Goal: Task Accomplishment & Management: Manage account settings

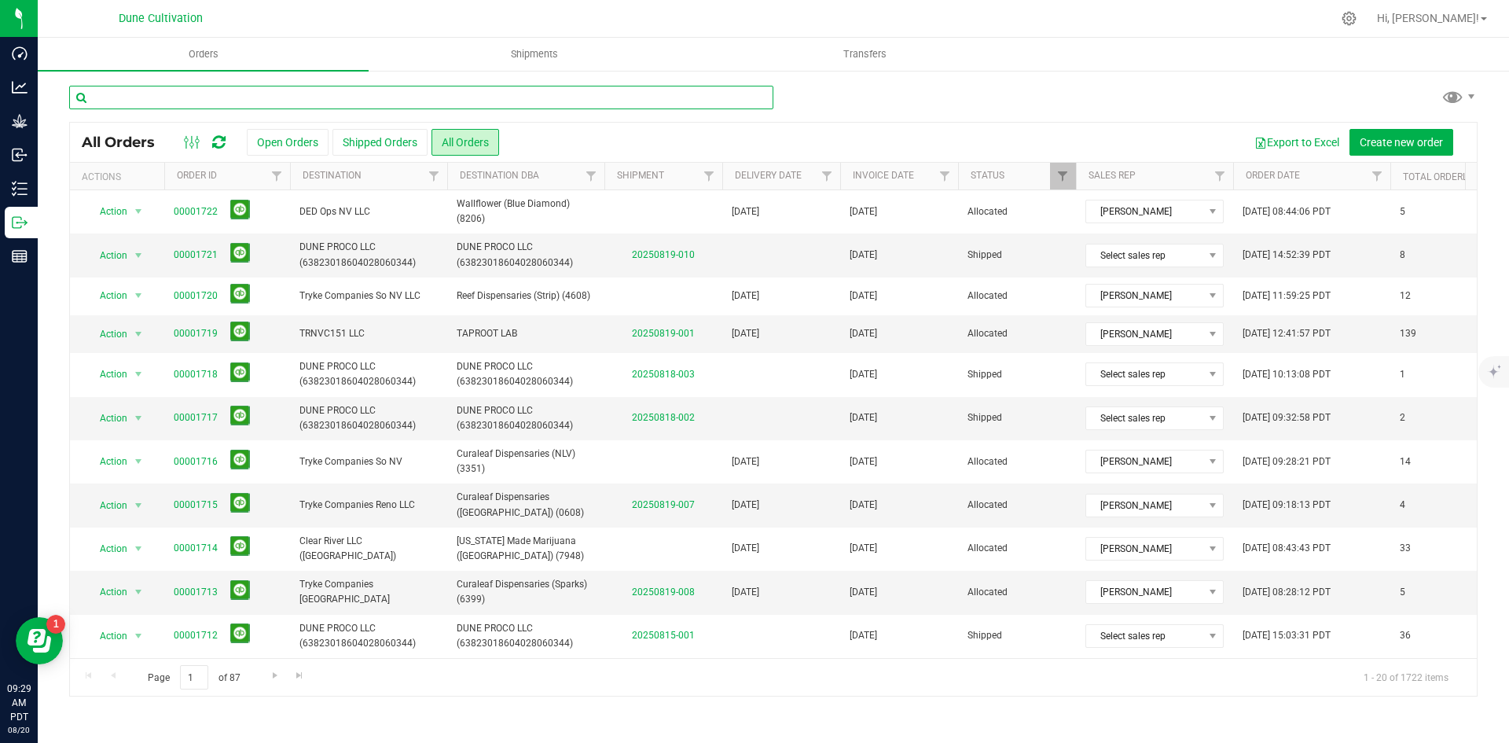
click at [564, 100] on input "text" at bounding box center [421, 98] width 704 height 24
click at [1310, 141] on button "Export to Excel" at bounding box center [1296, 142] width 105 height 27
click at [336, 94] on input "text" at bounding box center [421, 98] width 704 height 24
paste input "00001417"
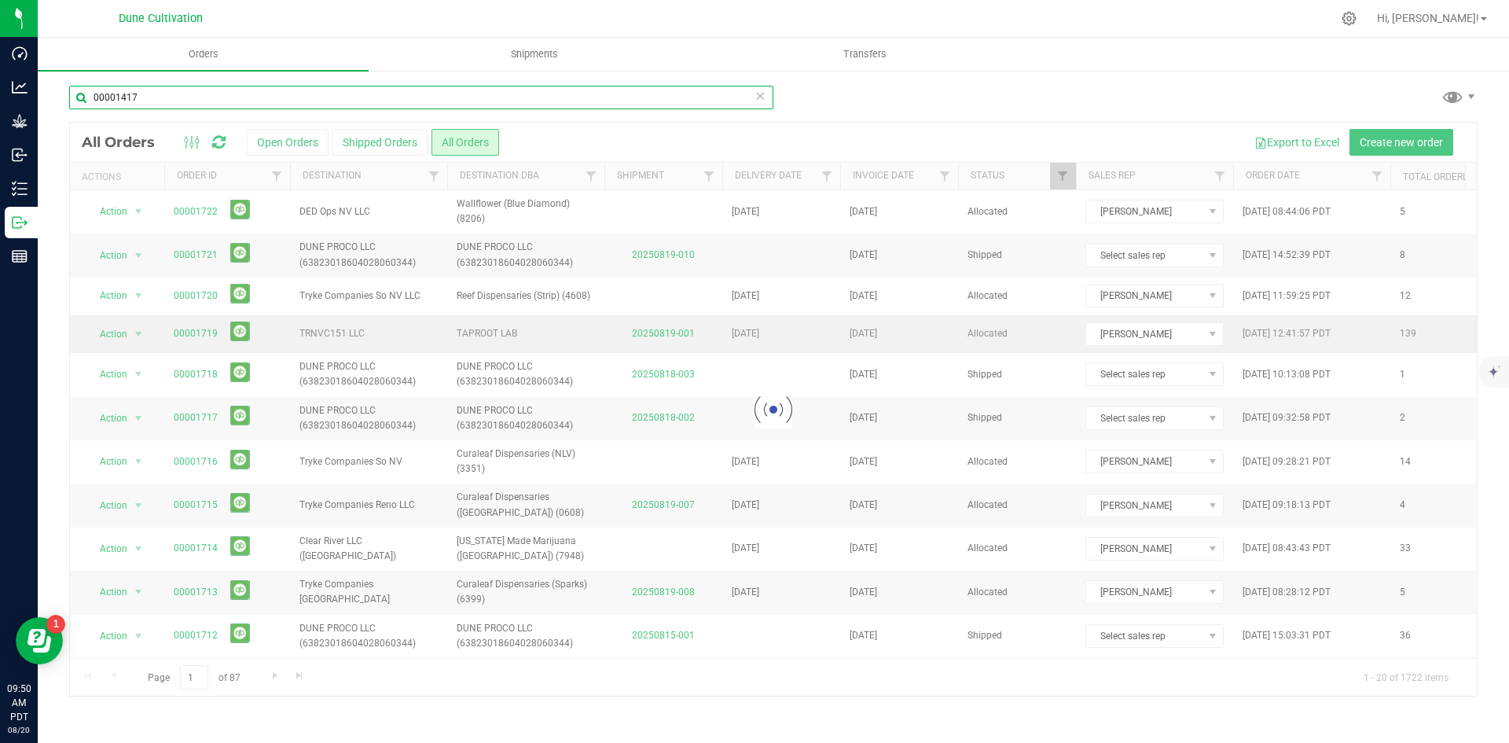
type input "00001417"
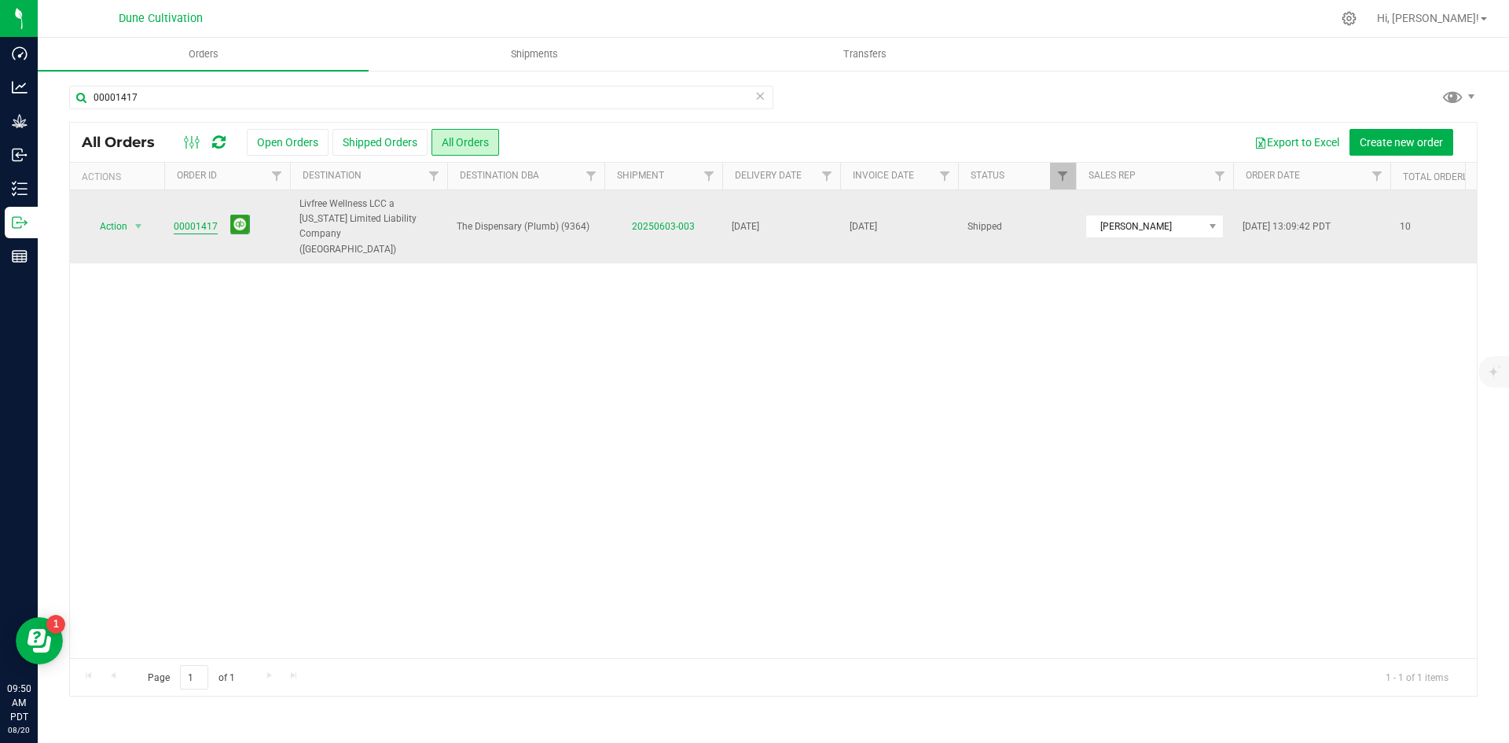
click at [208, 222] on link "00001417" at bounding box center [196, 226] width 44 height 15
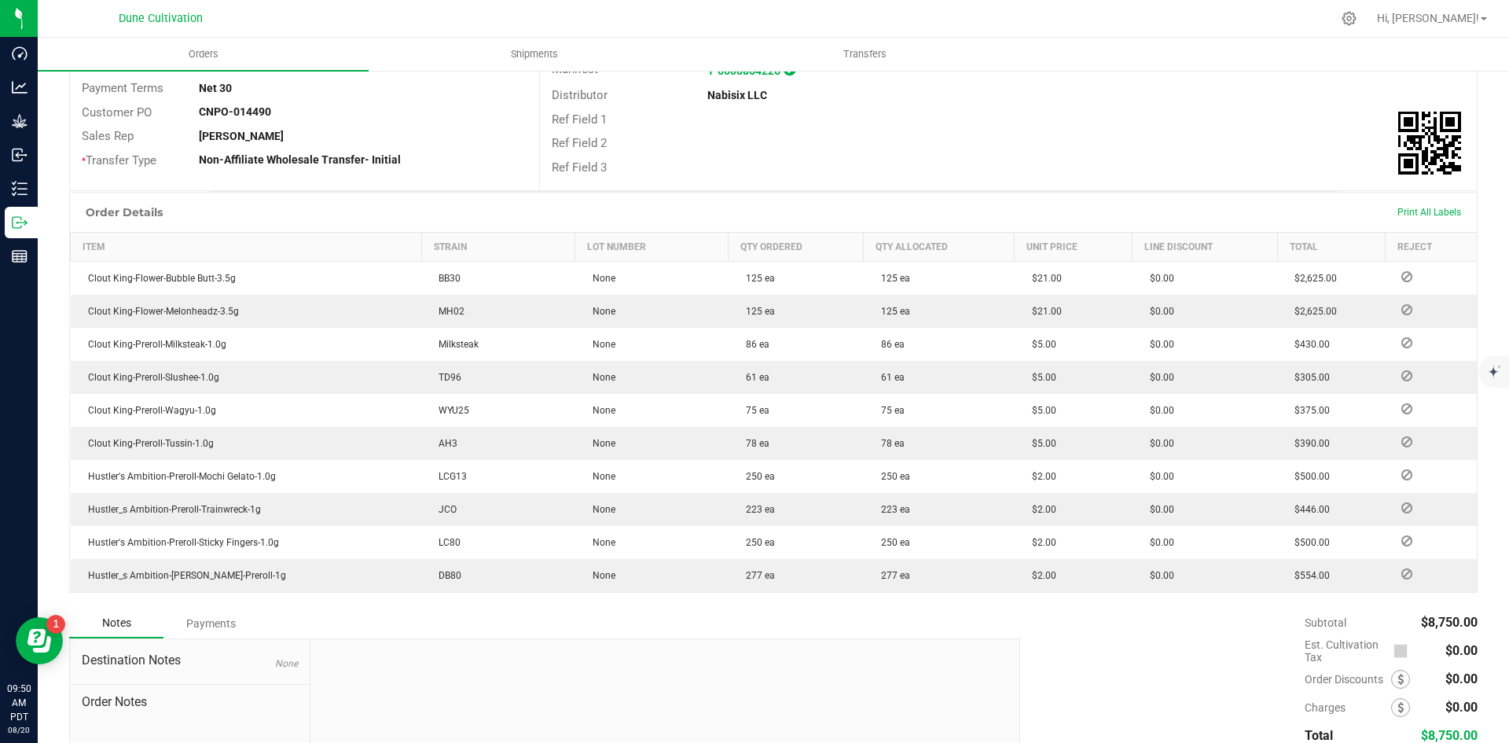
scroll to position [395, 0]
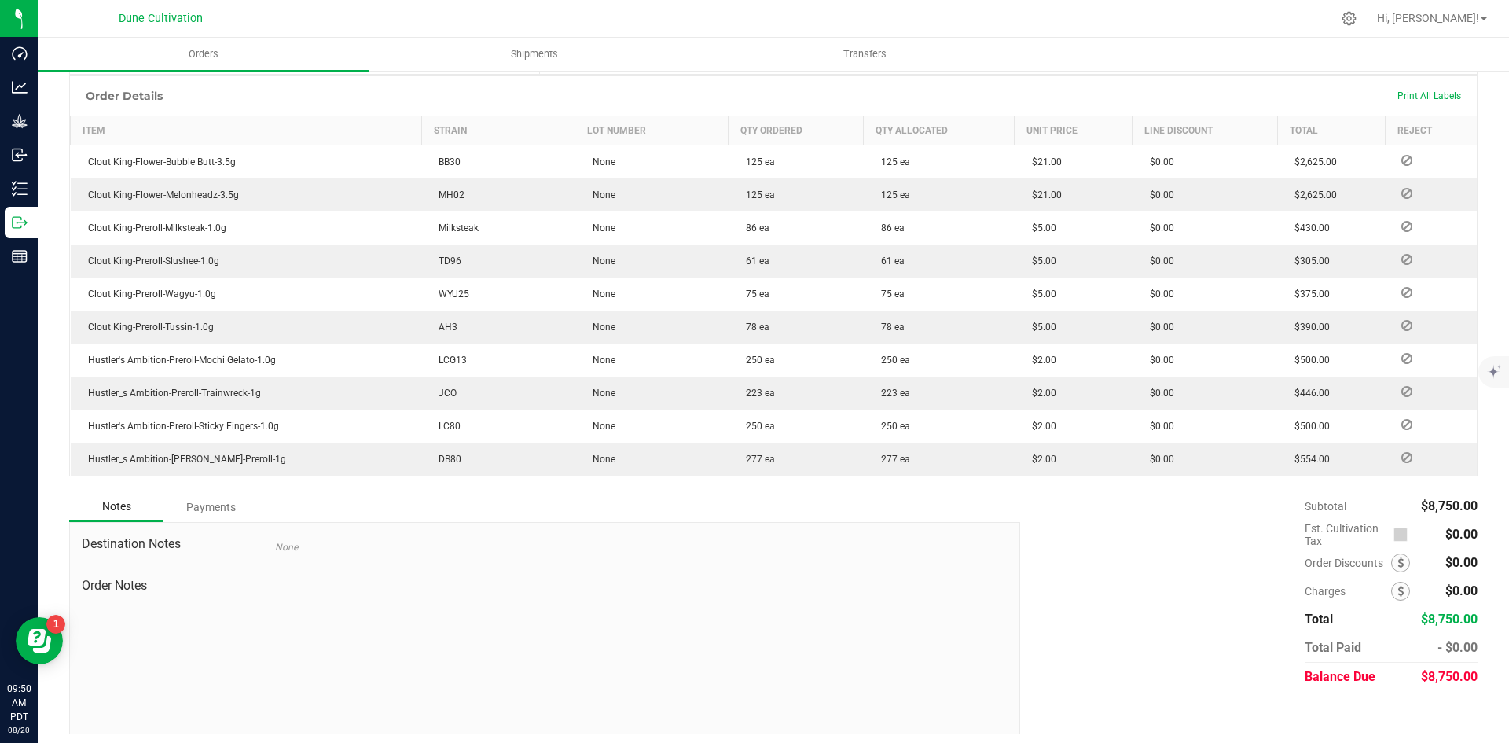
click at [1426, 669] on span "$8,750.00" at bounding box center [1449, 676] width 57 height 15
copy span "8,750.00"
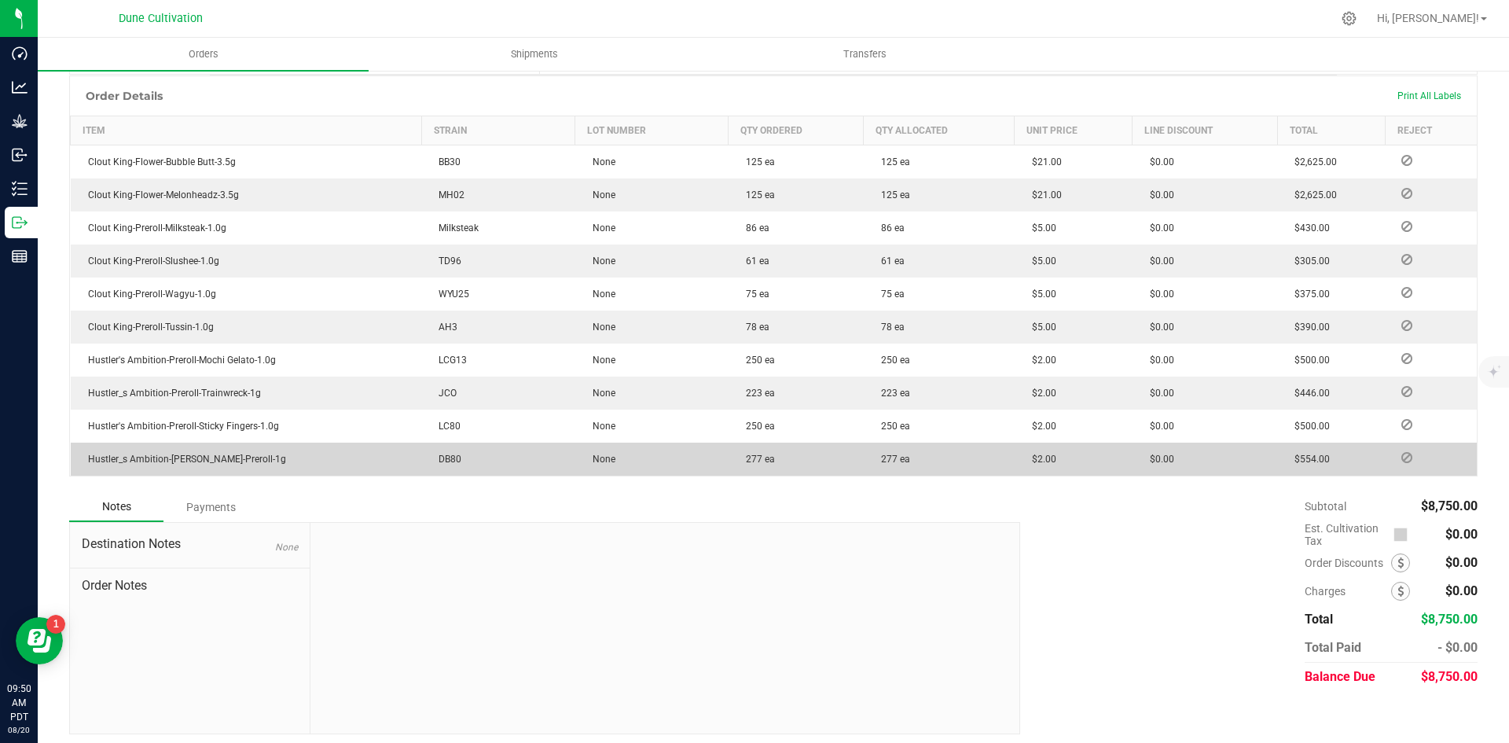
click at [223, 501] on div "Payments" at bounding box center [210, 507] width 94 height 28
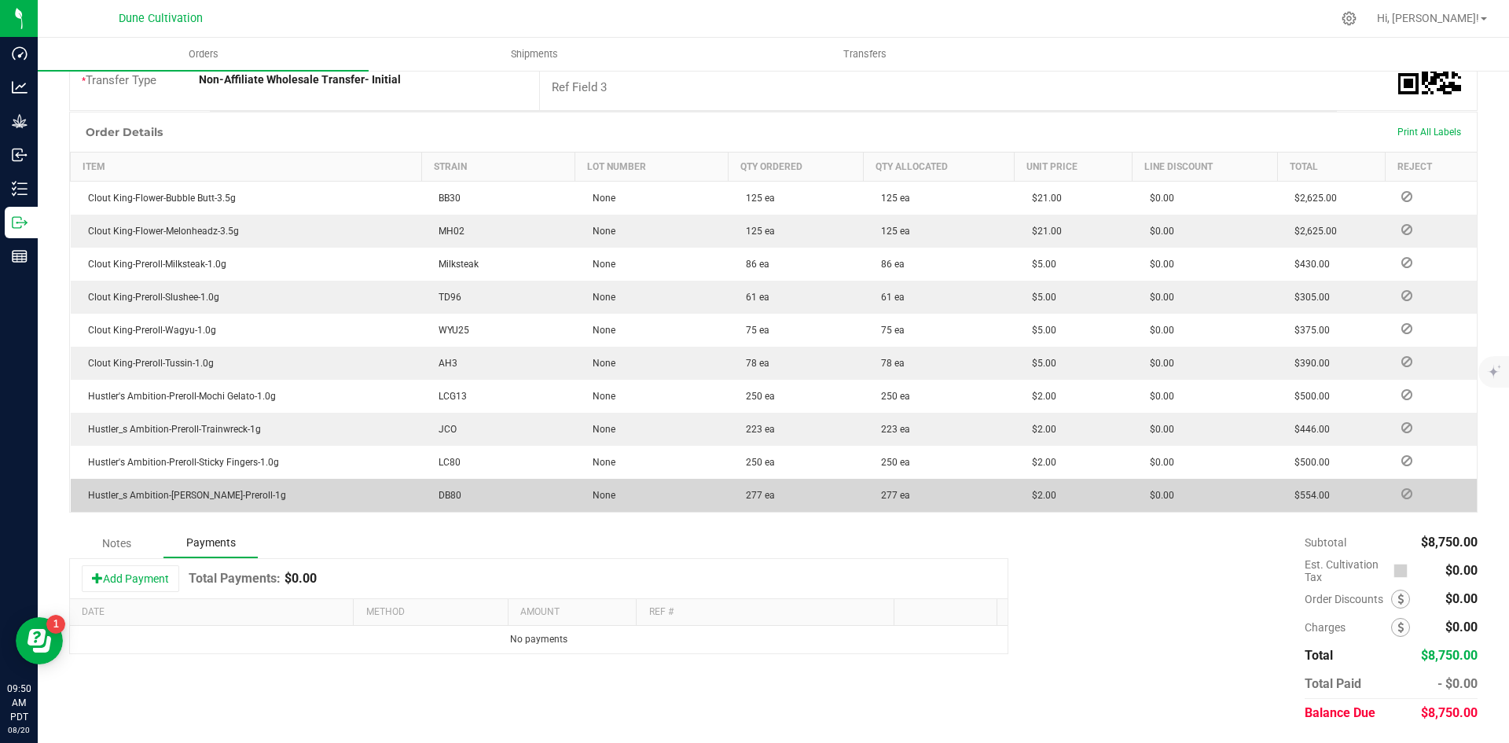
scroll to position [351, 0]
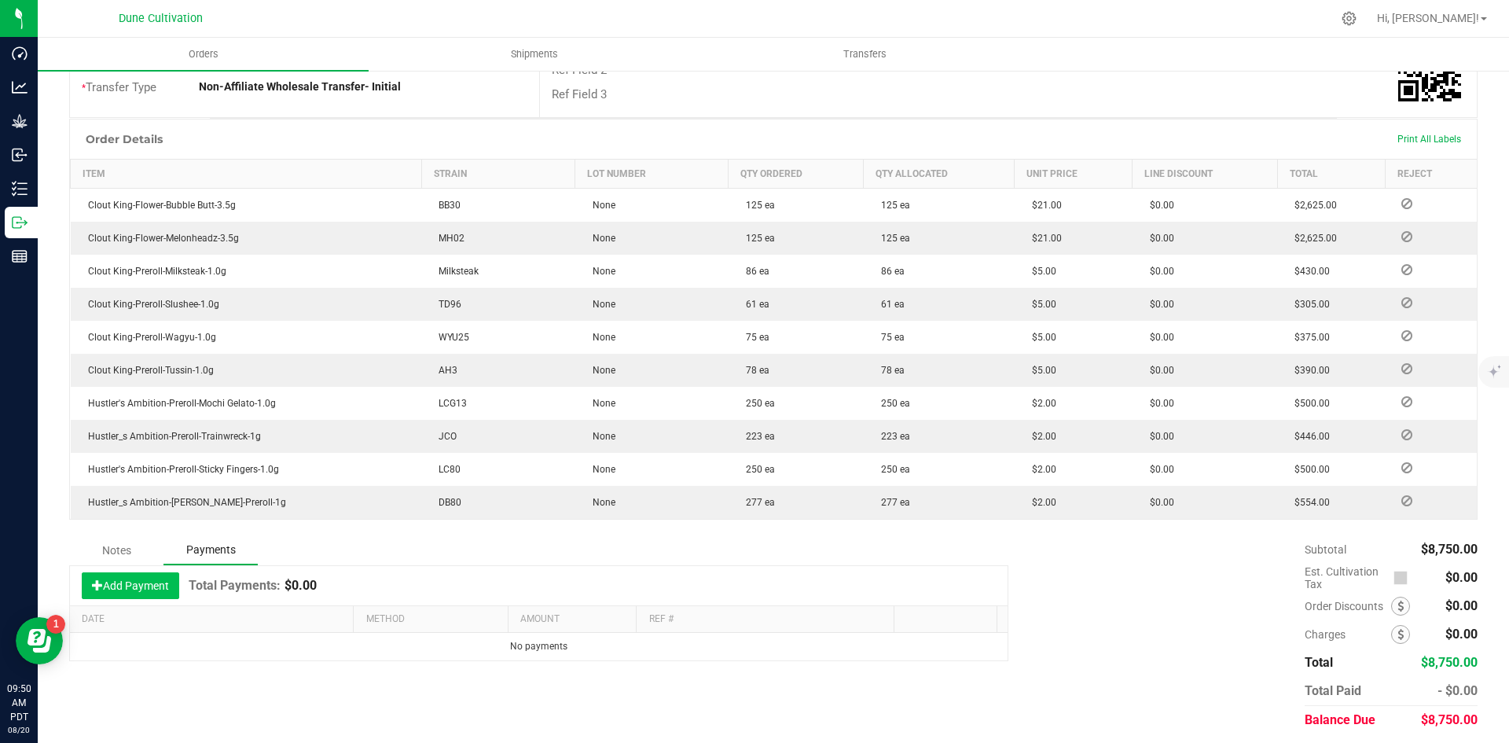
click at [152, 574] on button "Add Payment" at bounding box center [130, 585] width 97 height 27
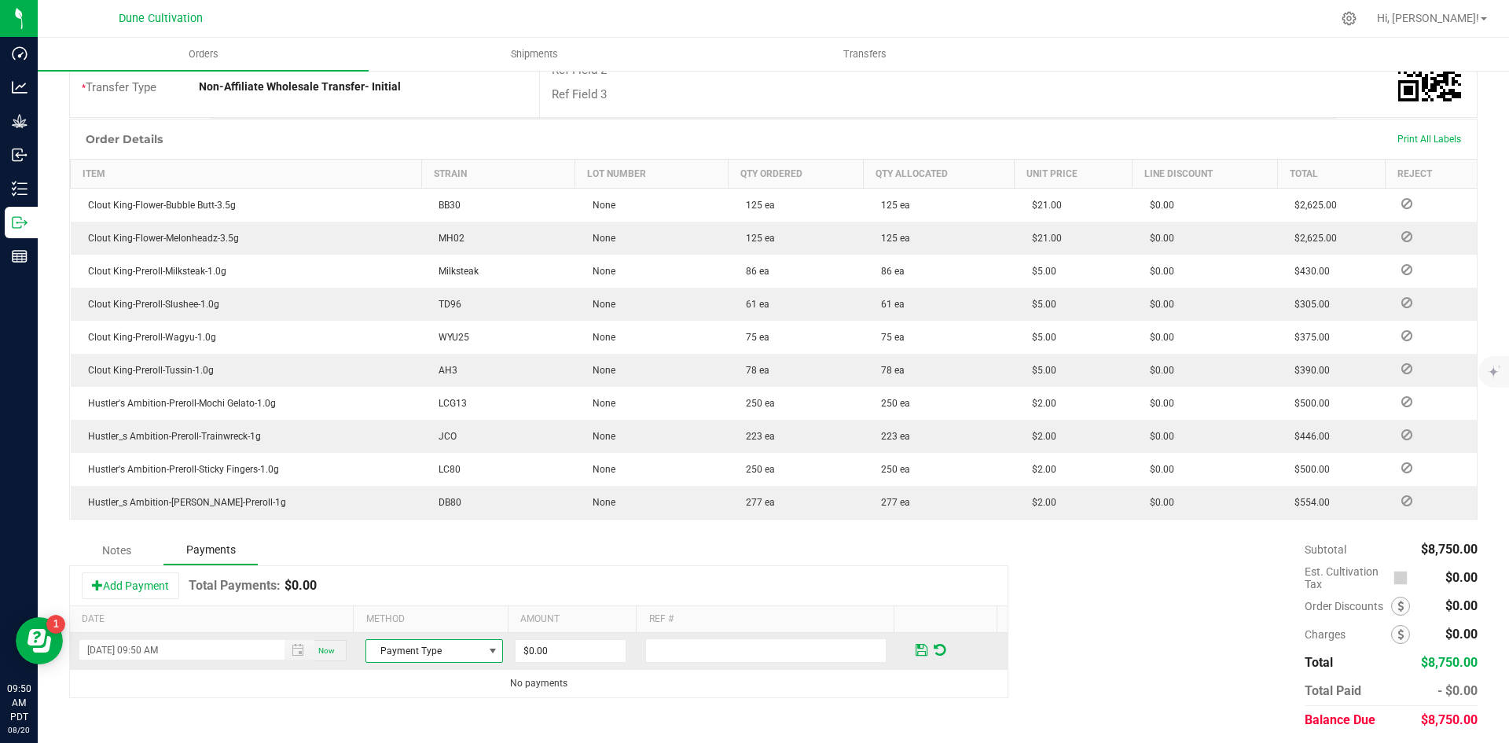
click at [428, 640] on span "Payment Type" at bounding box center [424, 651] width 116 height 22
click at [450, 593] on li "ACH & Bank Transfer" at bounding box center [427, 595] width 133 height 22
click at [533, 646] on input "0" at bounding box center [571, 651] width 110 height 22
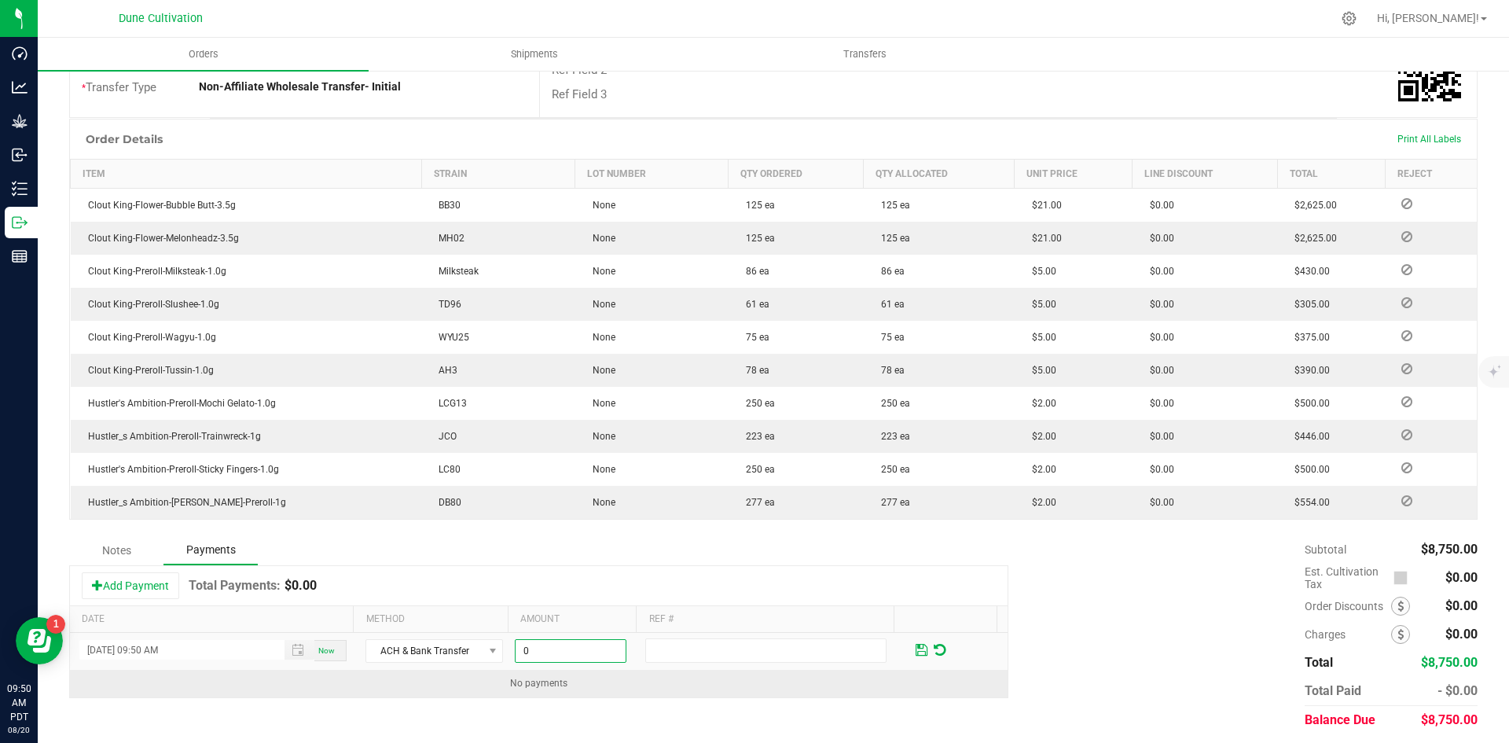
paste input "875"
type input "$8,750.00"
click at [771, 681] on td "No payments" at bounding box center [539, 684] width 938 height 28
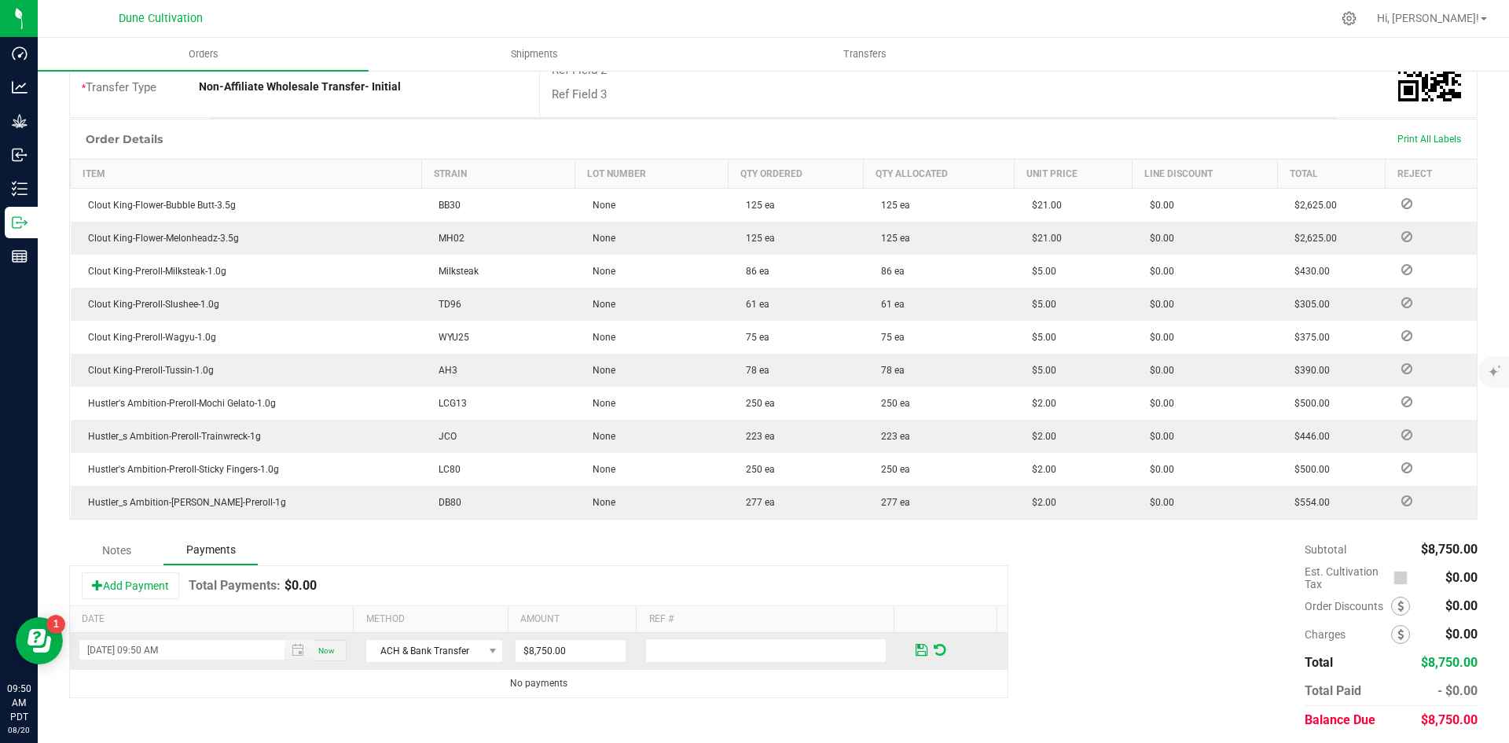
click at [934, 643] on span at bounding box center [940, 650] width 12 height 14
click at [209, 588] on div "Add Payment Total Payments: $0.00" at bounding box center [539, 585] width 938 height 39
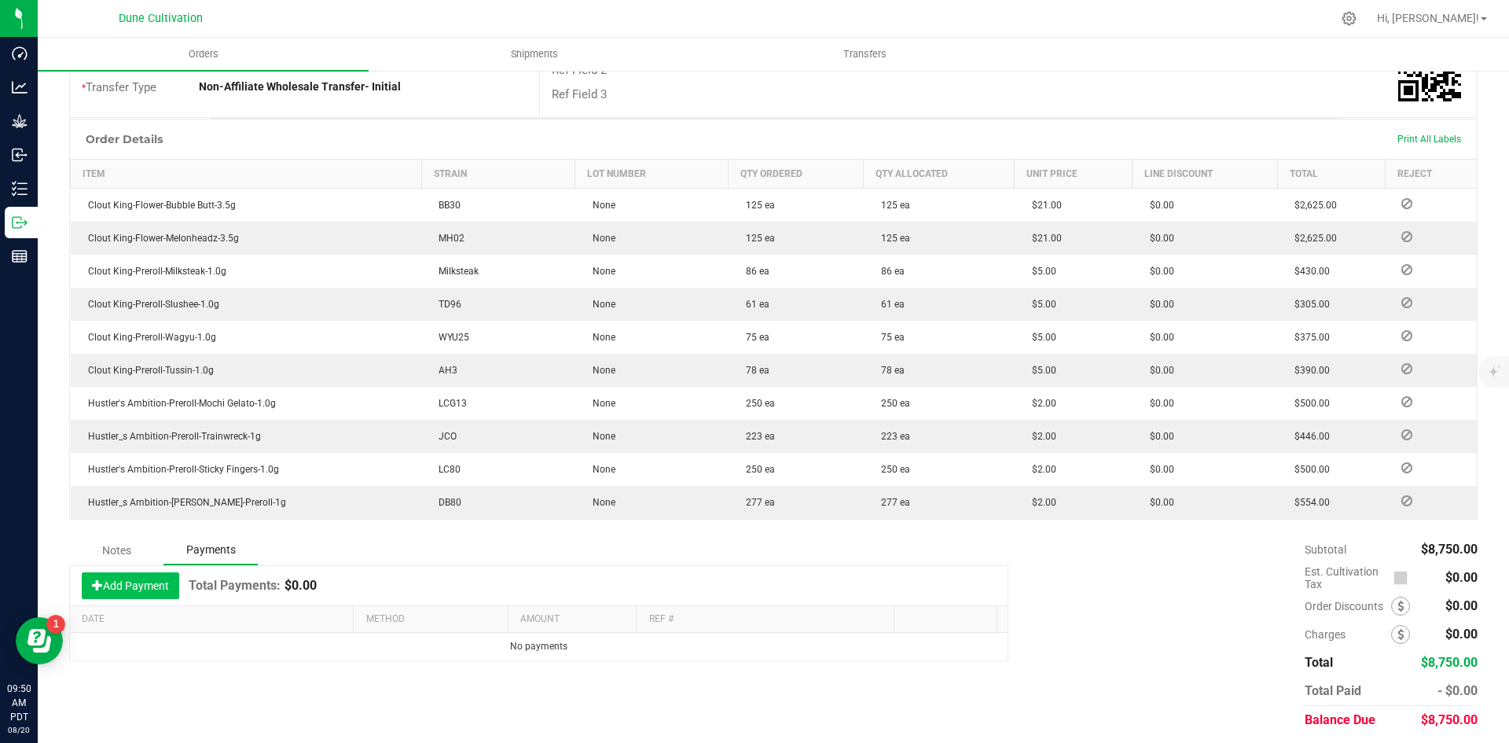
click at [112, 572] on button "Add Payment" at bounding box center [130, 585] width 97 height 27
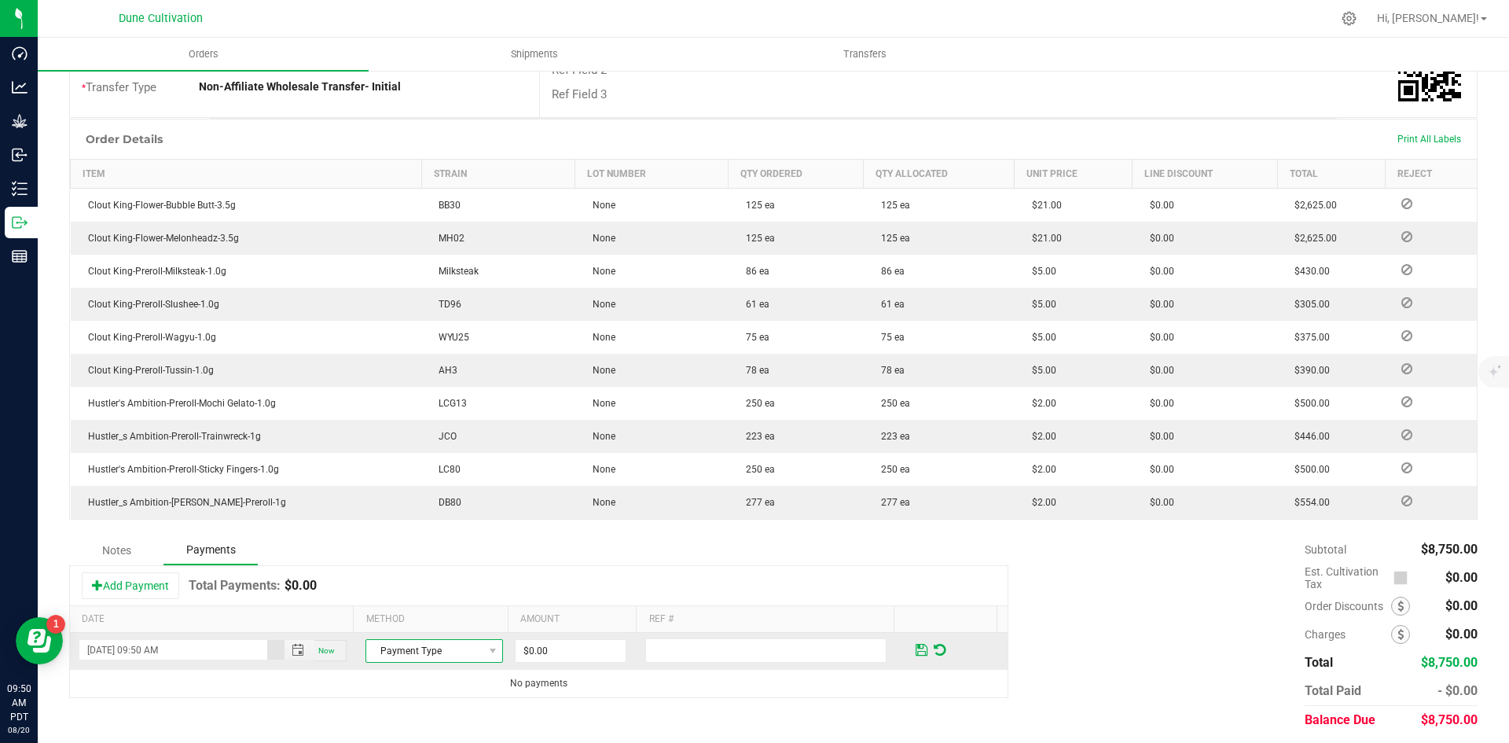
click at [405, 640] on span "Payment Type" at bounding box center [424, 651] width 116 height 22
click at [455, 591] on li "ACH & Bank Transfer" at bounding box center [427, 595] width 133 height 22
click at [558, 644] on input "0" at bounding box center [571, 651] width 110 height 22
paste input "875"
type input "$8,750.00"
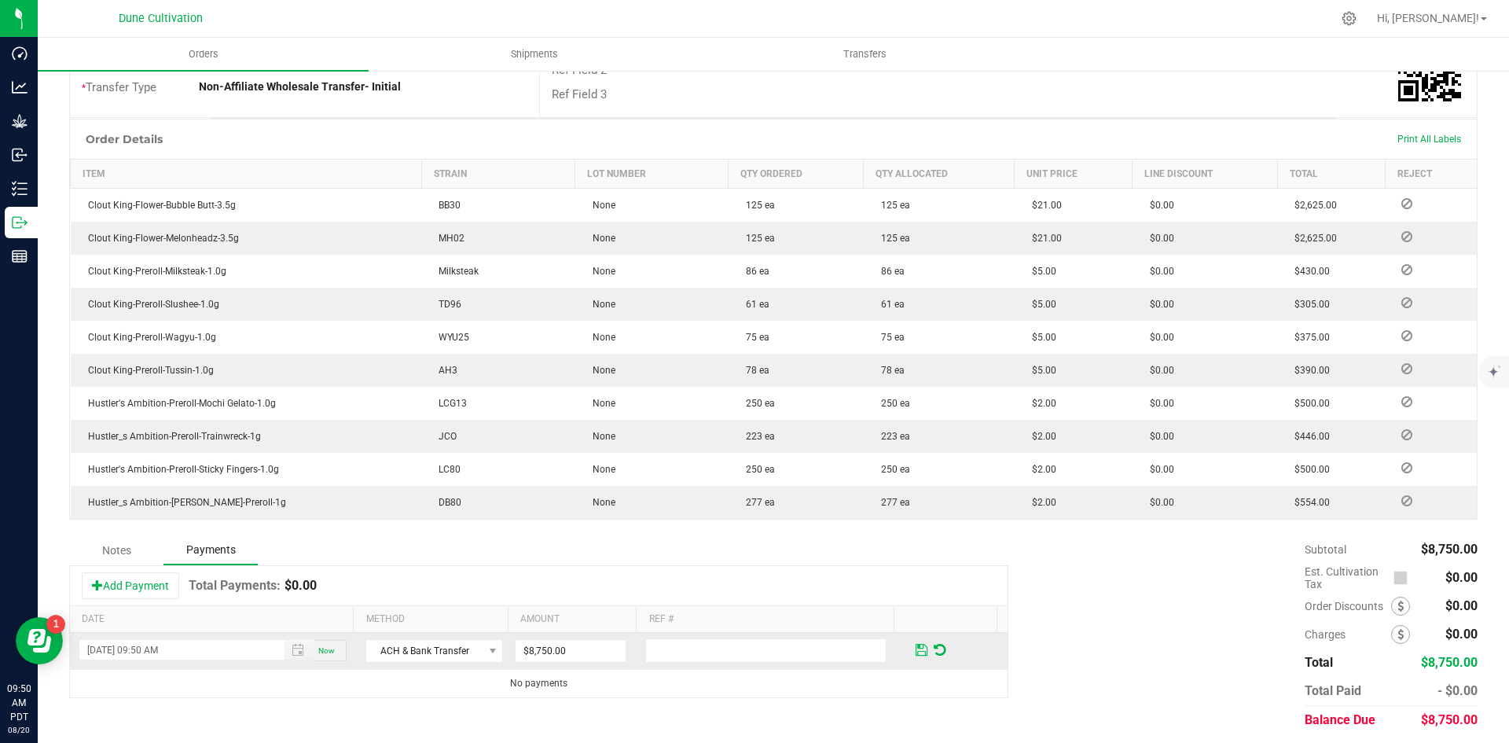
click at [913, 644] on span at bounding box center [922, 649] width 18 height 23
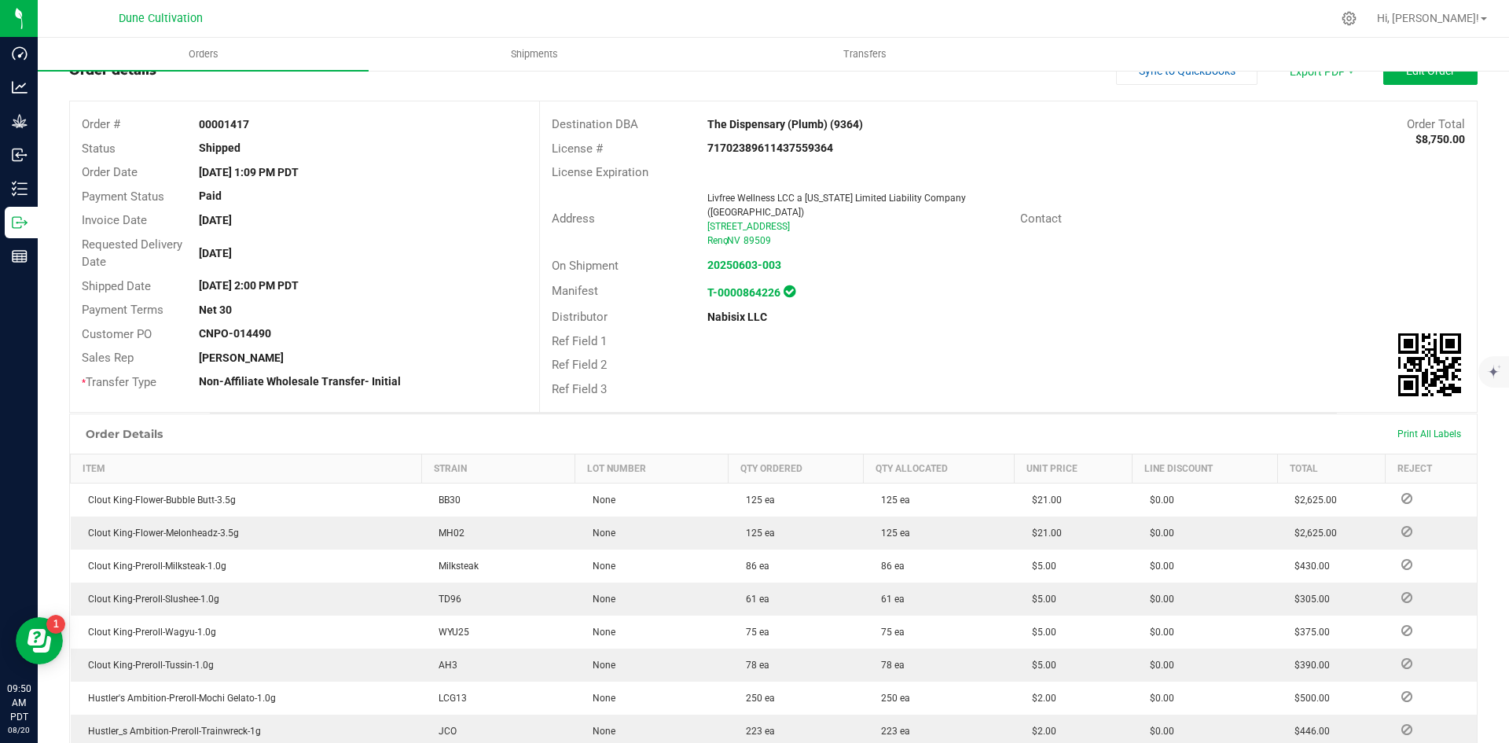
scroll to position [0, 0]
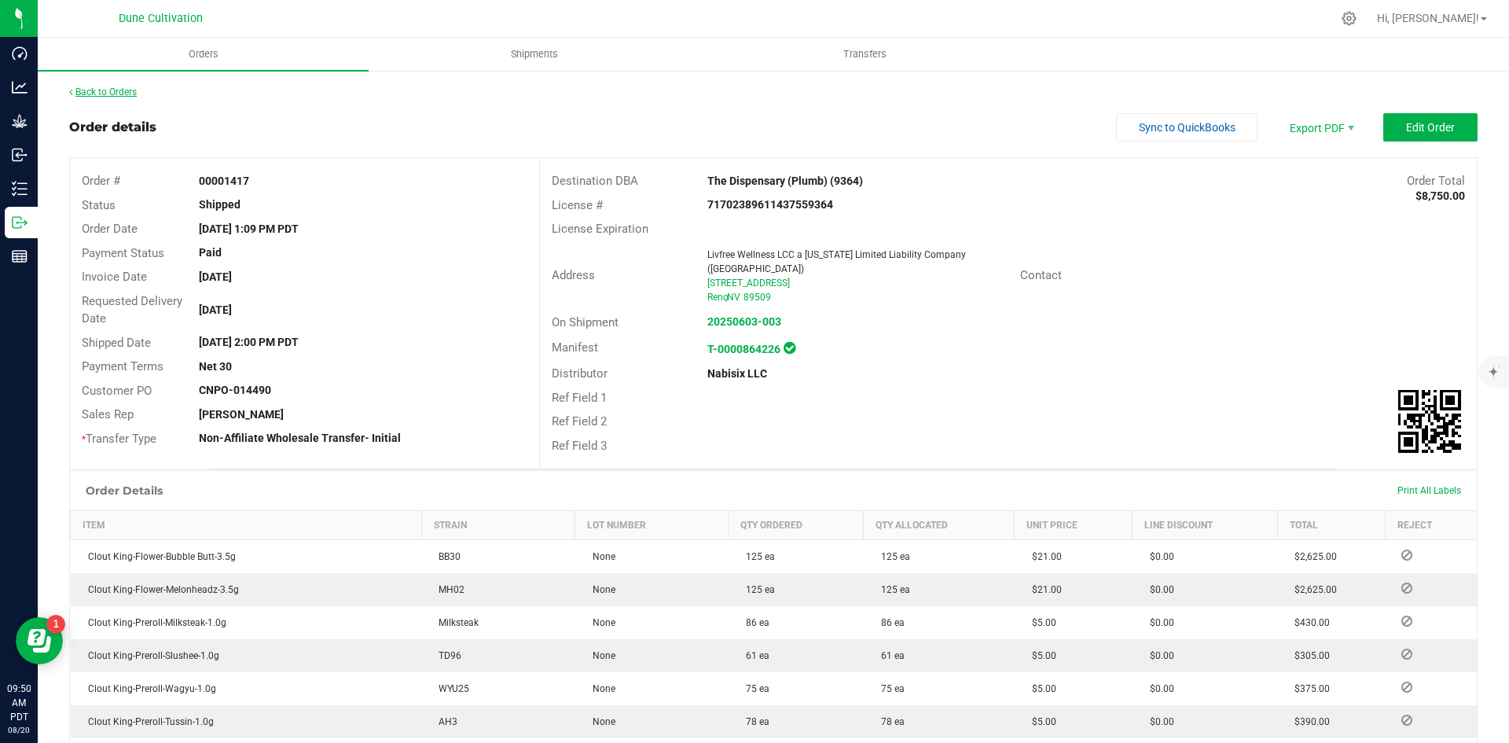
click at [123, 90] on link "Back to Orders" at bounding box center [103, 91] width 68 height 11
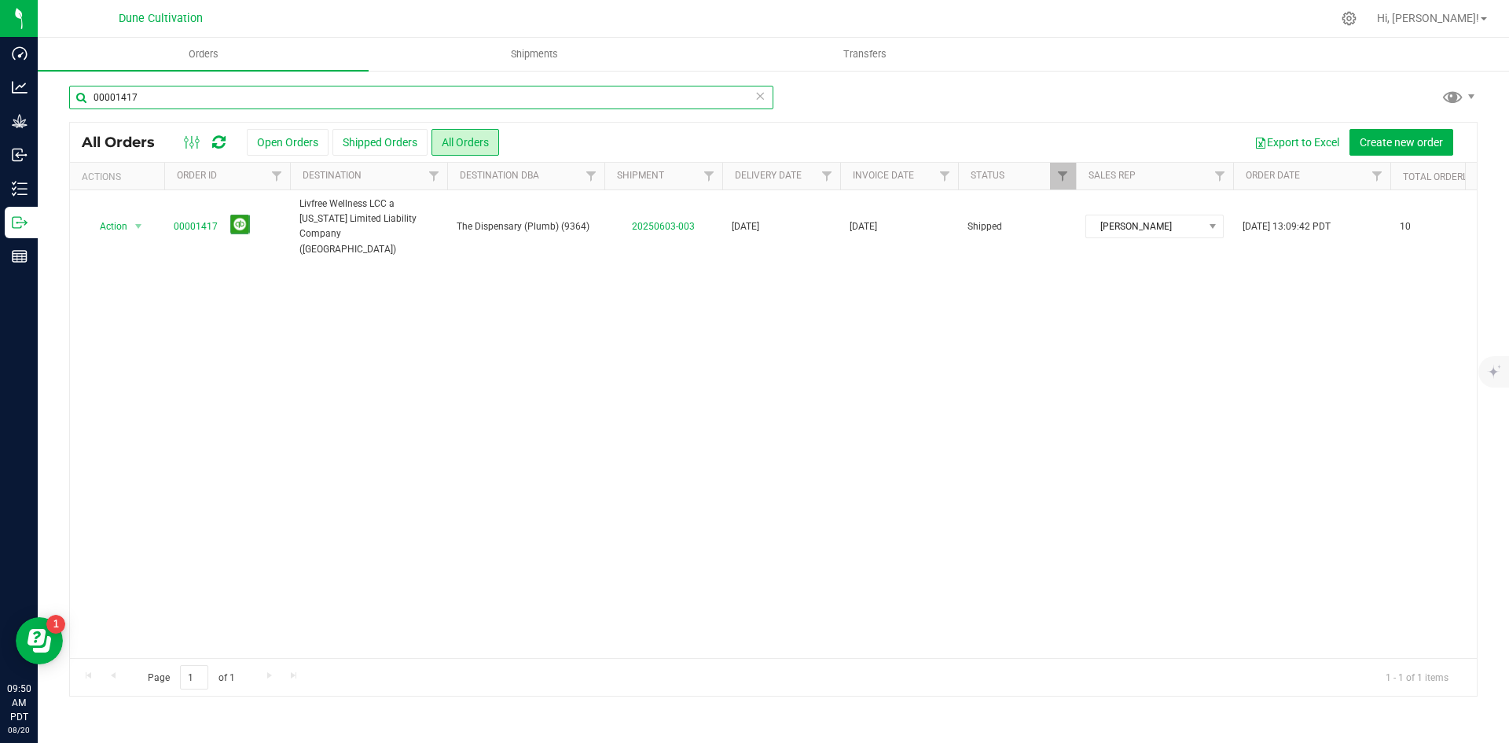
click at [388, 104] on input "00001417" at bounding box center [421, 98] width 704 height 24
paste input "95"
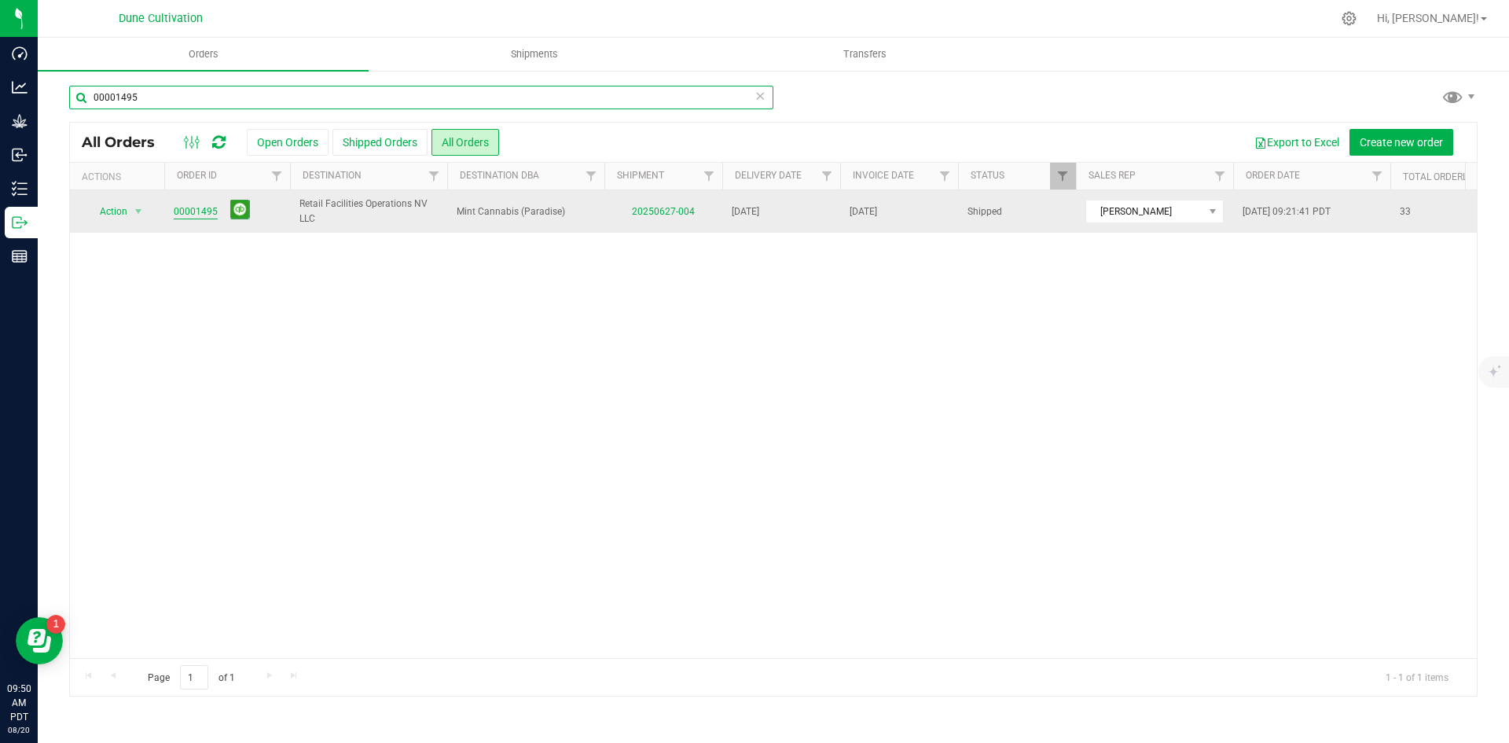
type input "00001495"
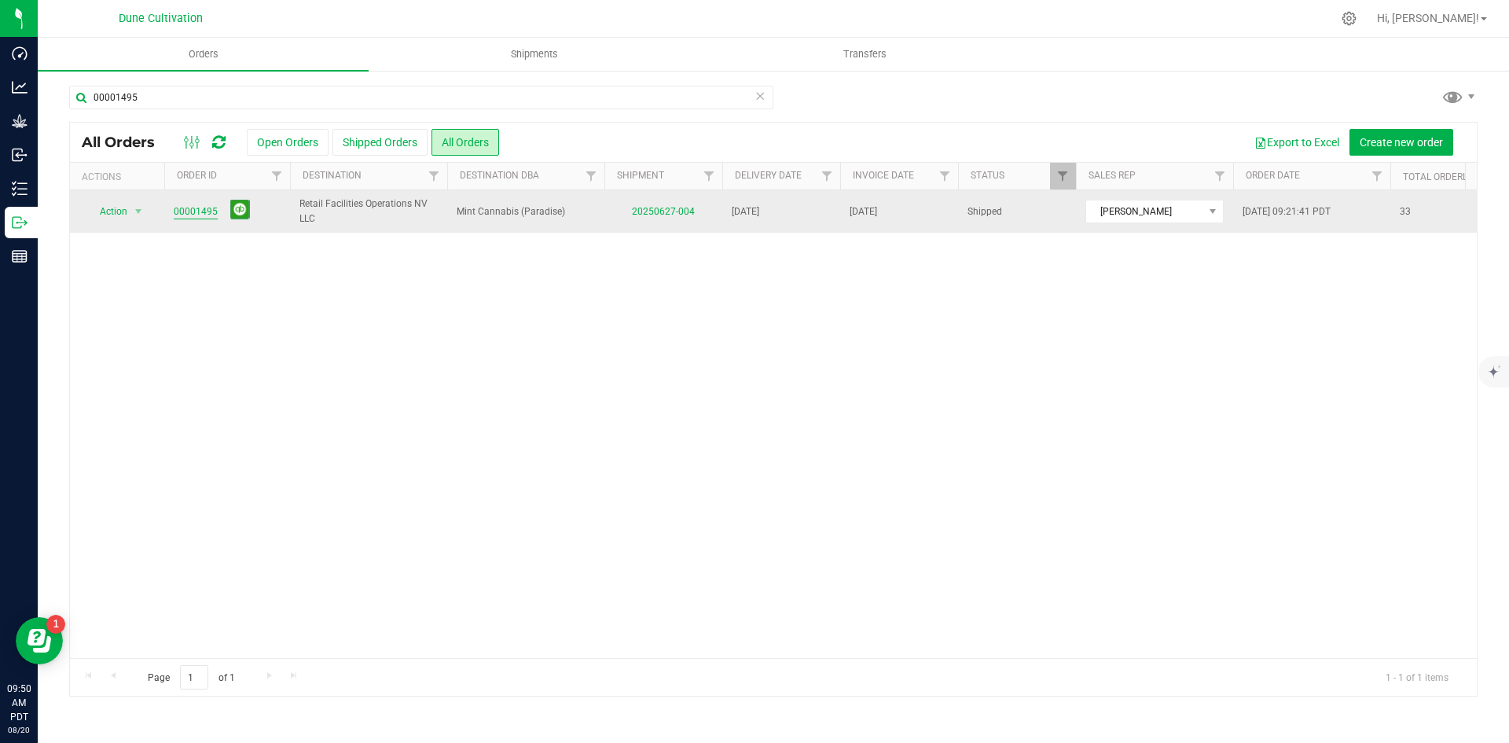
click at [209, 207] on link "00001495" at bounding box center [196, 211] width 44 height 15
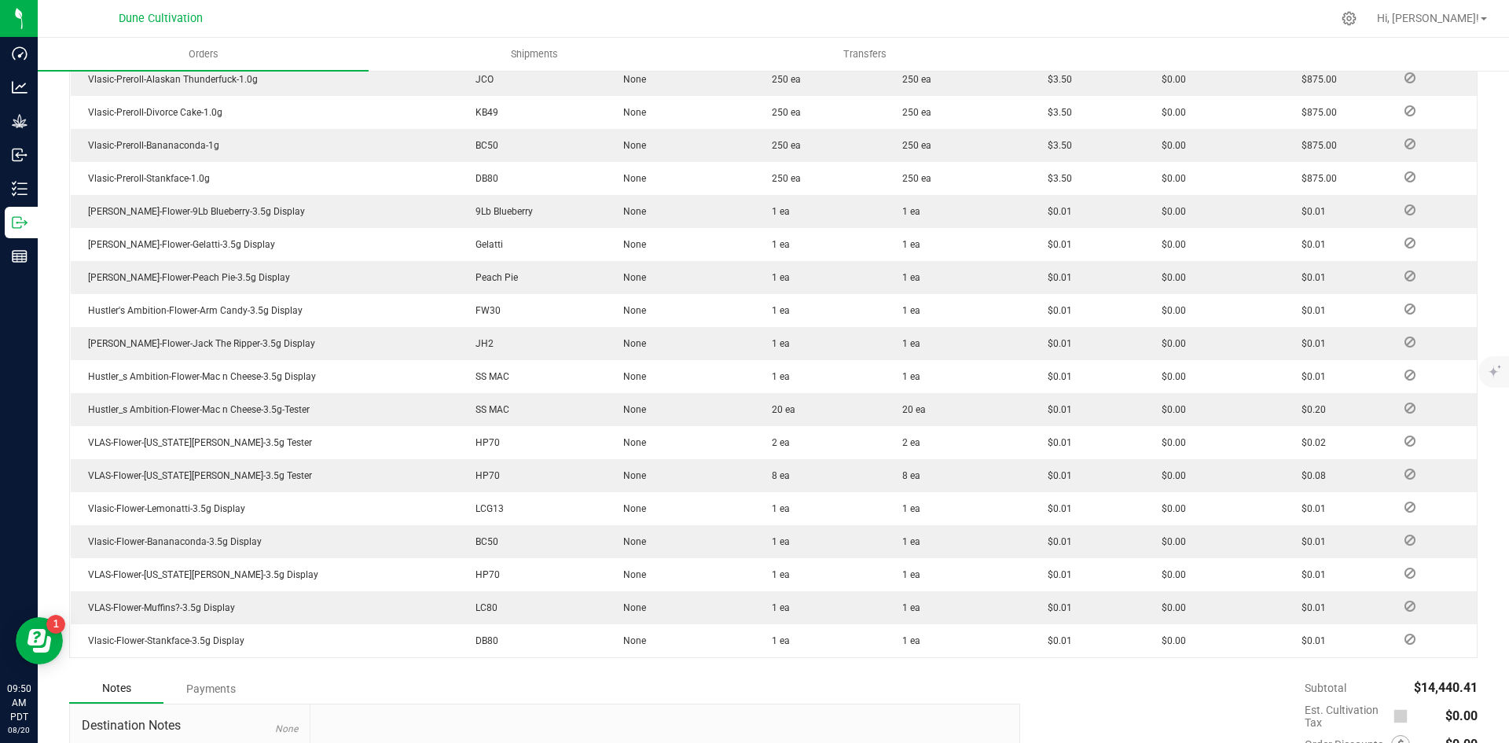
scroll to position [1154, 0]
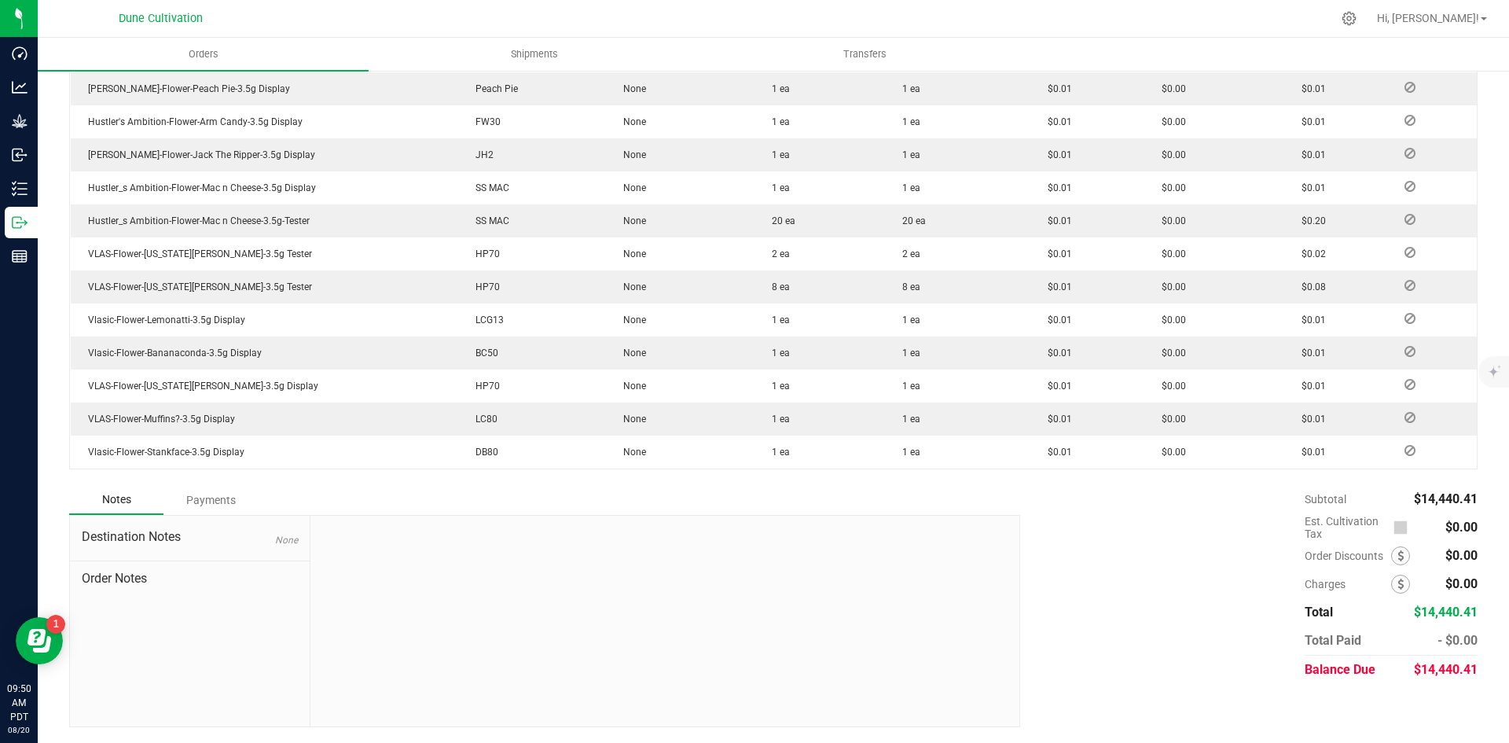
click at [1437, 672] on span "$14,440.41" at bounding box center [1446, 669] width 64 height 15
click at [1437, 671] on span "$14,440.41" at bounding box center [1446, 669] width 64 height 15
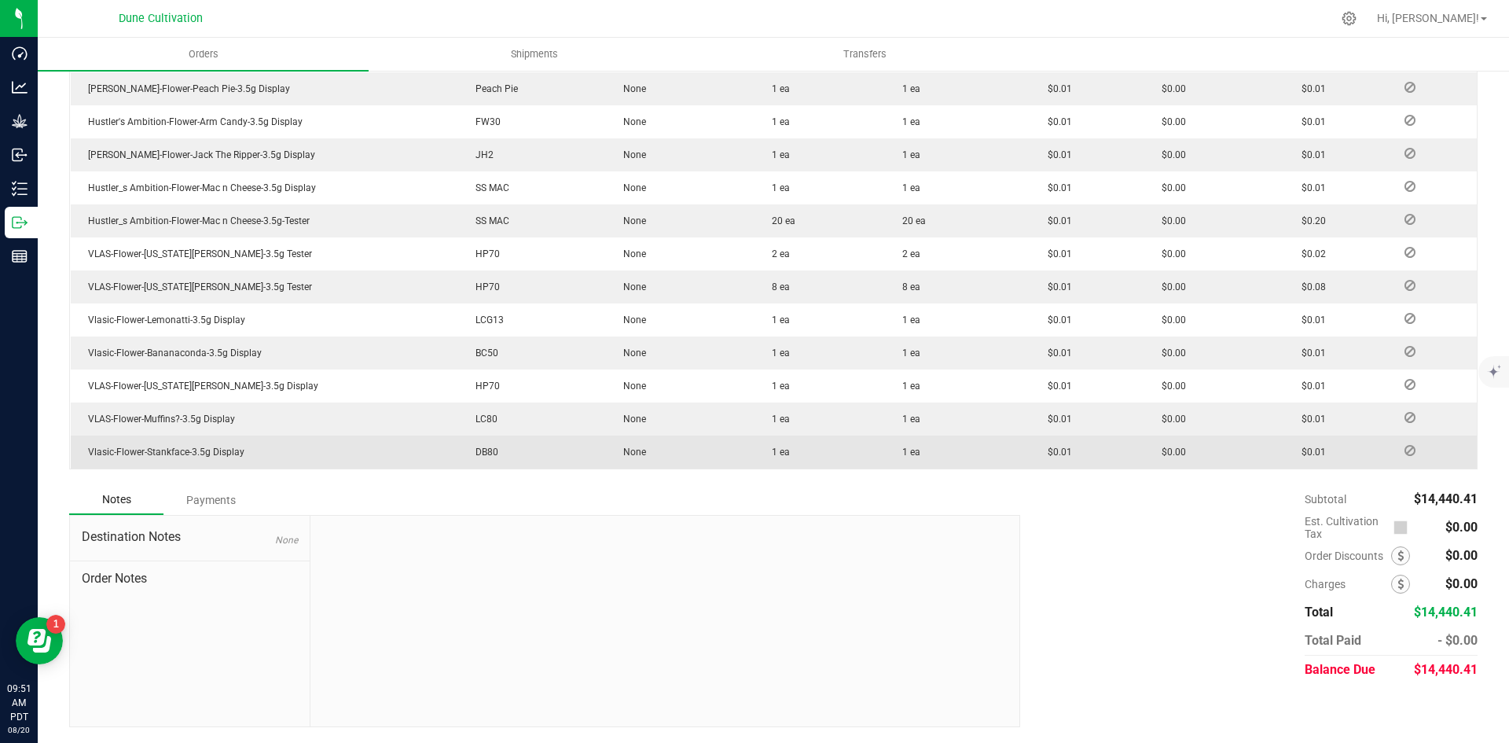
copy span "14,440.41"
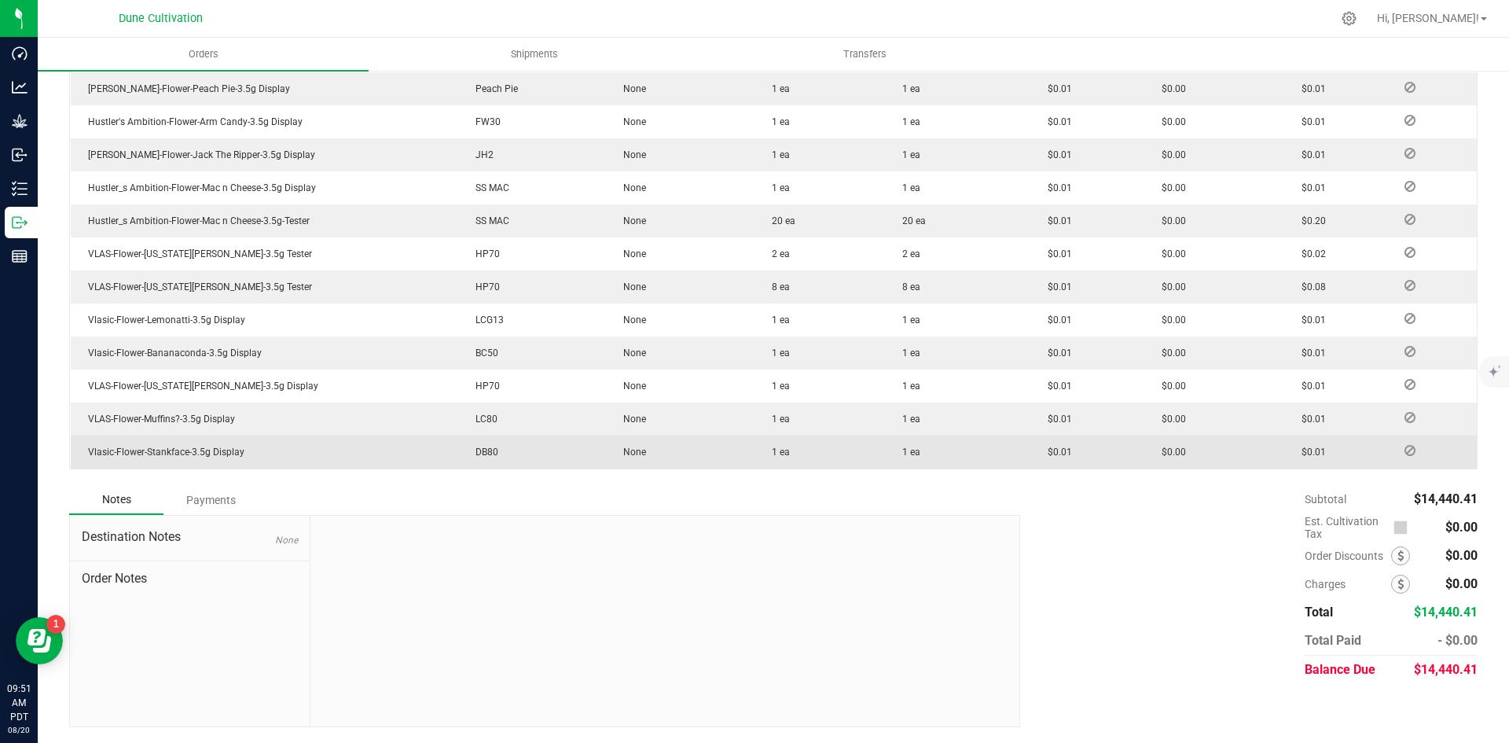
click at [217, 487] on div "Payments" at bounding box center [210, 500] width 94 height 28
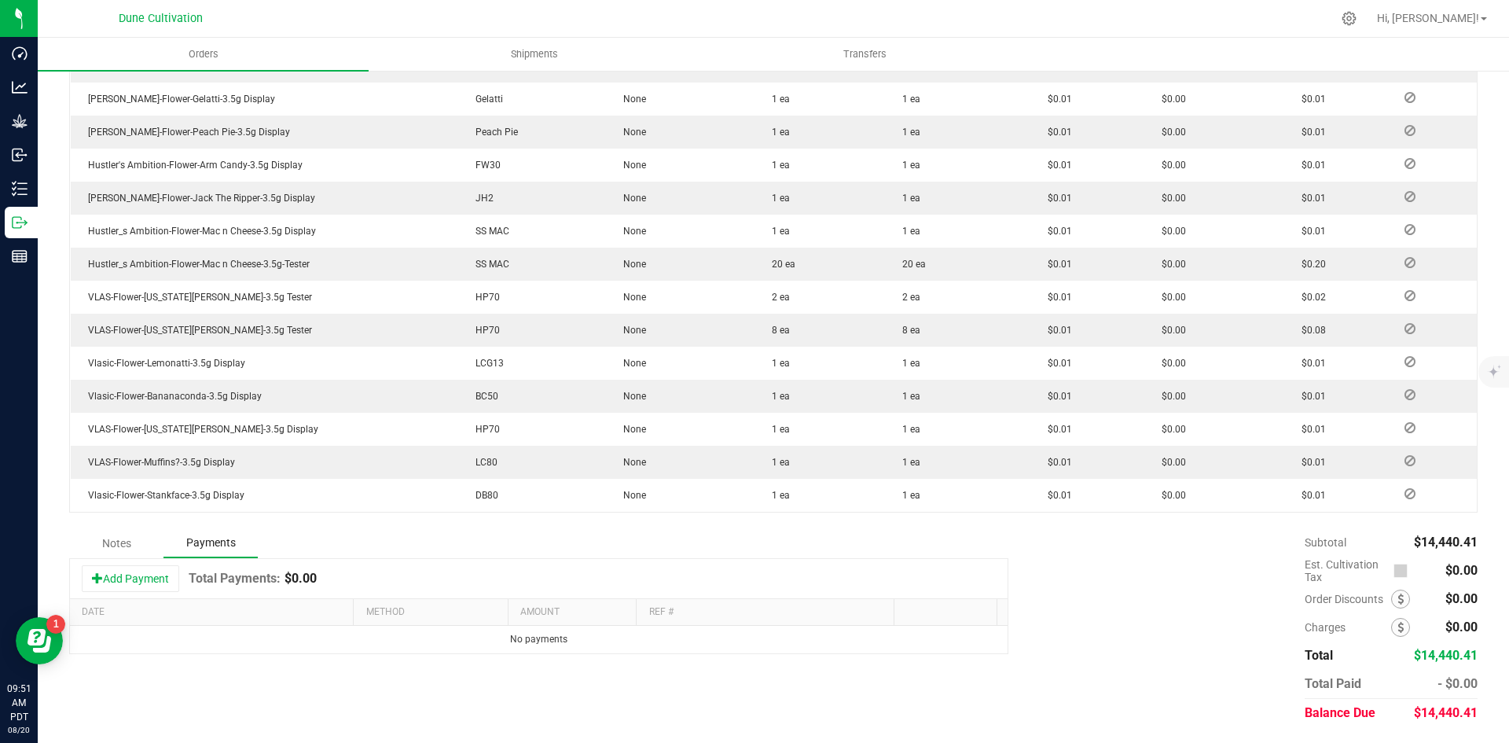
click at [160, 564] on div "Add Payment Total Payments: $0.00" at bounding box center [539, 578] width 938 height 39
click at [161, 578] on button "Add Payment" at bounding box center [130, 578] width 97 height 27
click at [314, 637] on div "Now" at bounding box center [330, 643] width 32 height 21
click at [298, 649] on span "Toggle popup" at bounding box center [300, 643] width 31 height 20
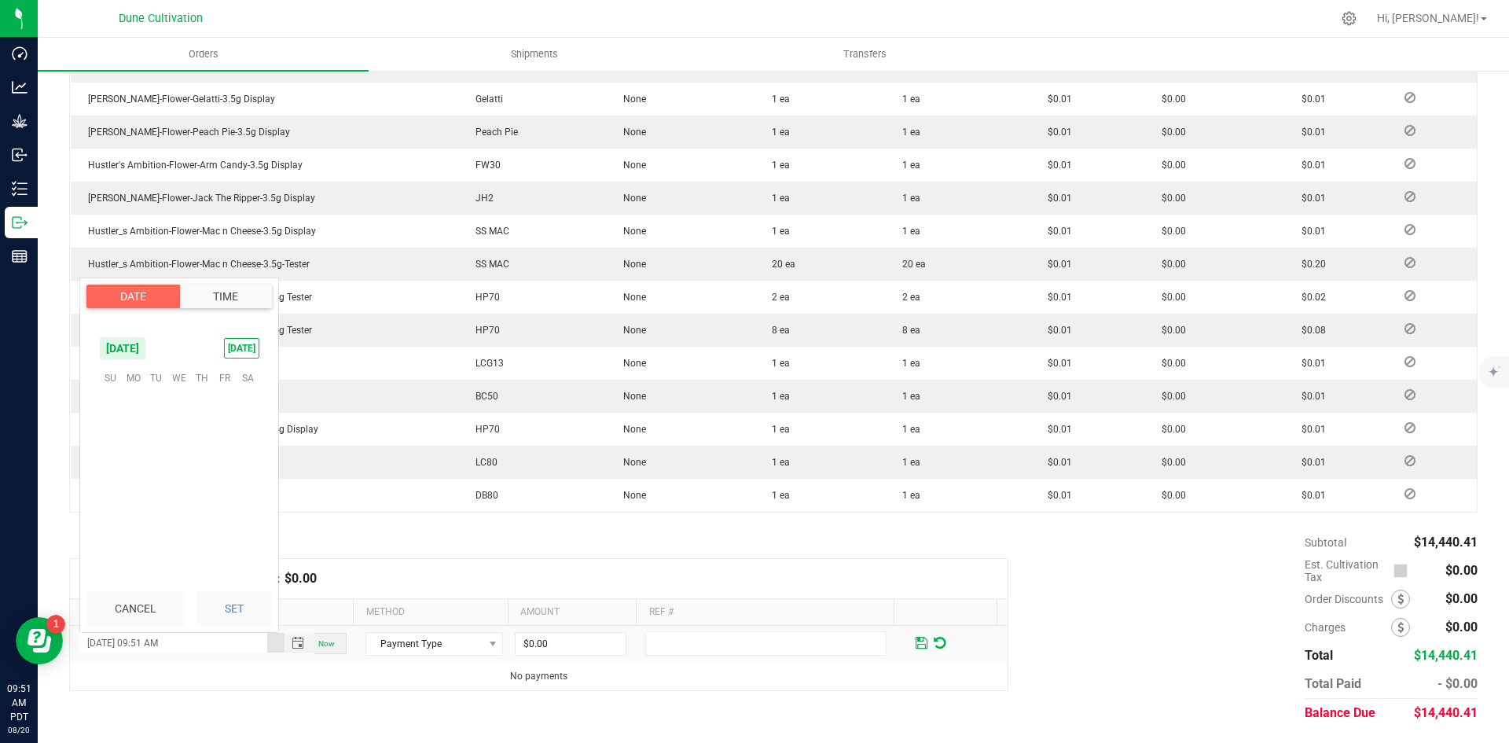
scroll to position [1089, 0]
click at [184, 522] on span "13" at bounding box center [178, 527] width 23 height 24
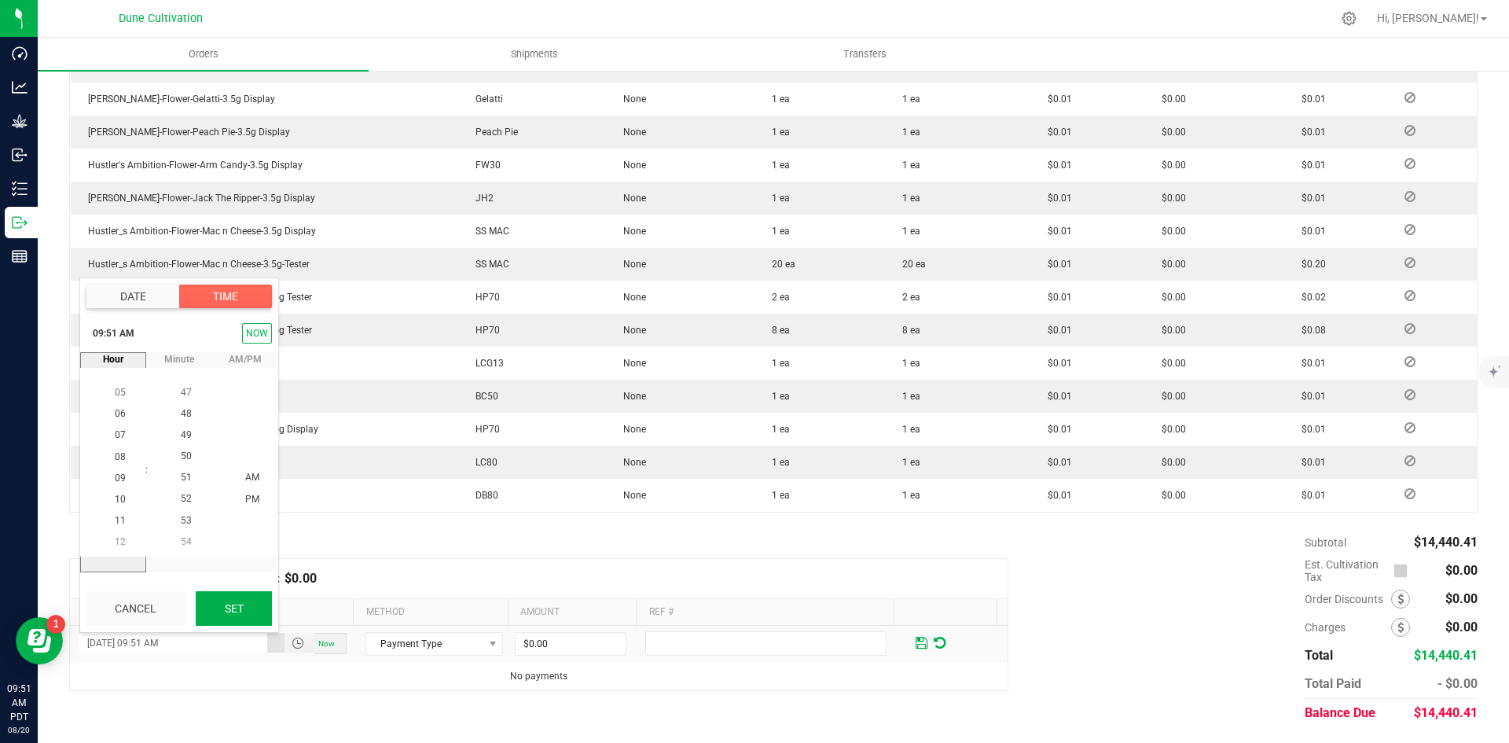
click at [230, 605] on button "Set" at bounding box center [234, 608] width 76 height 35
type input "[DATE] 09:51 AM"
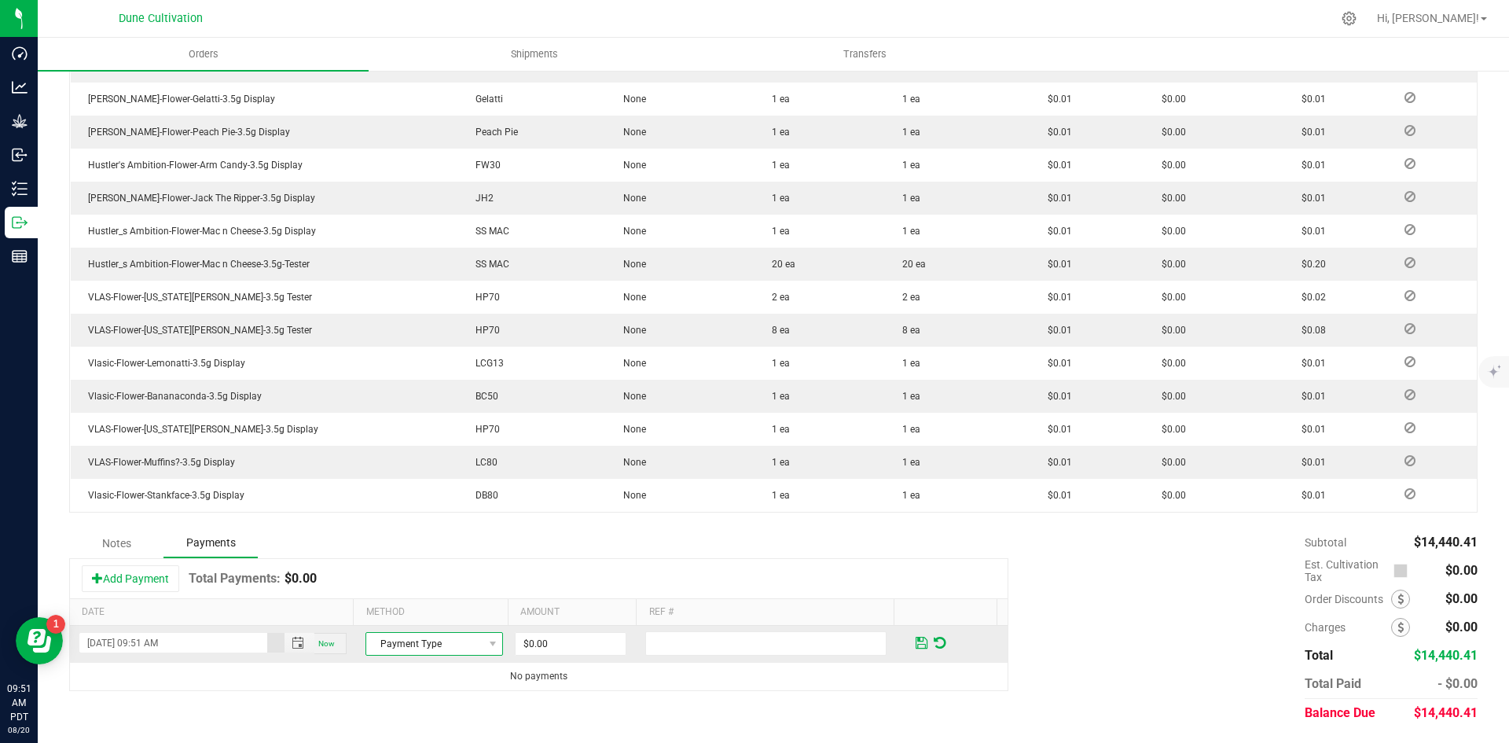
click at [452, 641] on span "Payment Type" at bounding box center [424, 644] width 116 height 22
drag, startPoint x: 432, startPoint y: 601, endPoint x: 527, endPoint y: 624, distance: 98.0
click at [432, 601] on li "ACH & Bank Transfer" at bounding box center [427, 595] width 133 height 22
click at [532, 638] on input "0" at bounding box center [571, 644] width 110 height 22
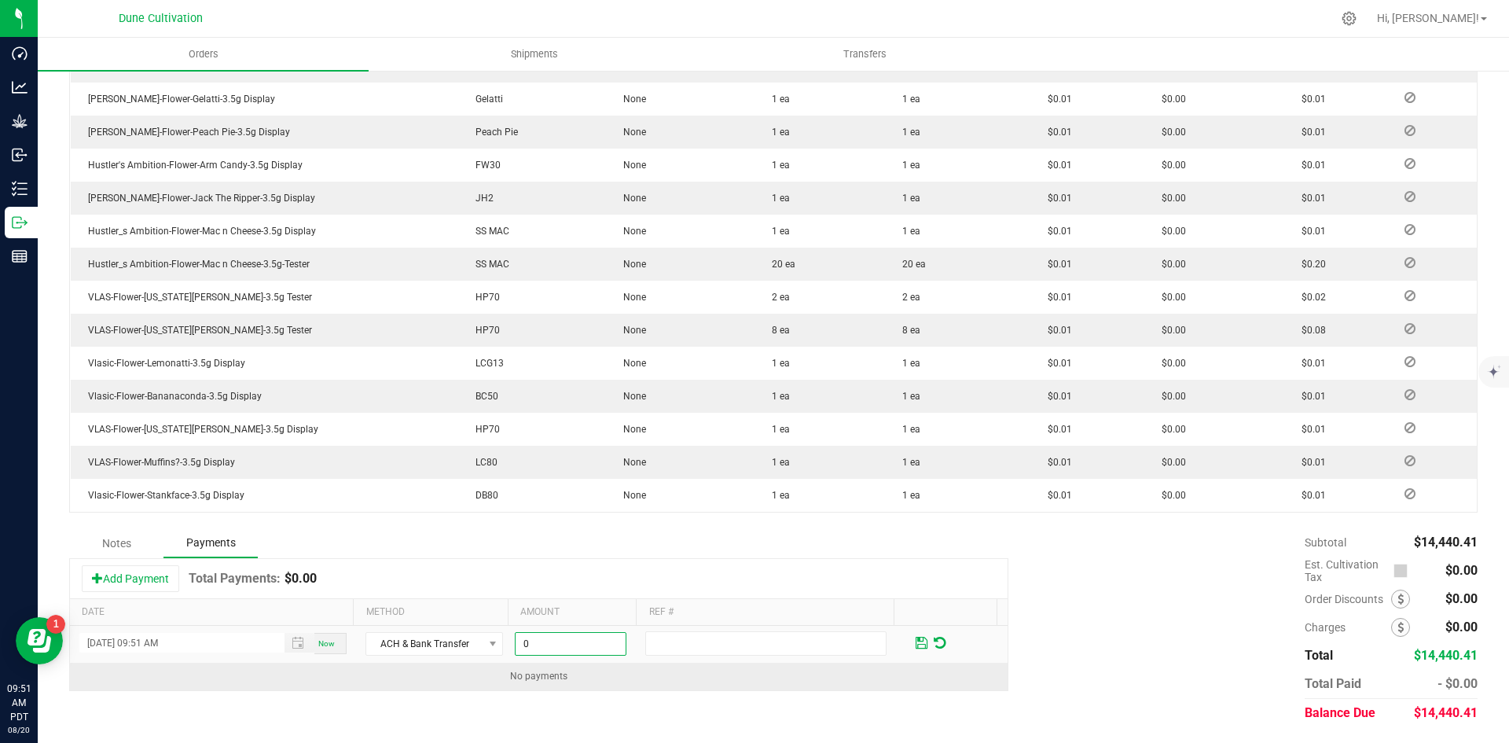
paste input "14440.41"
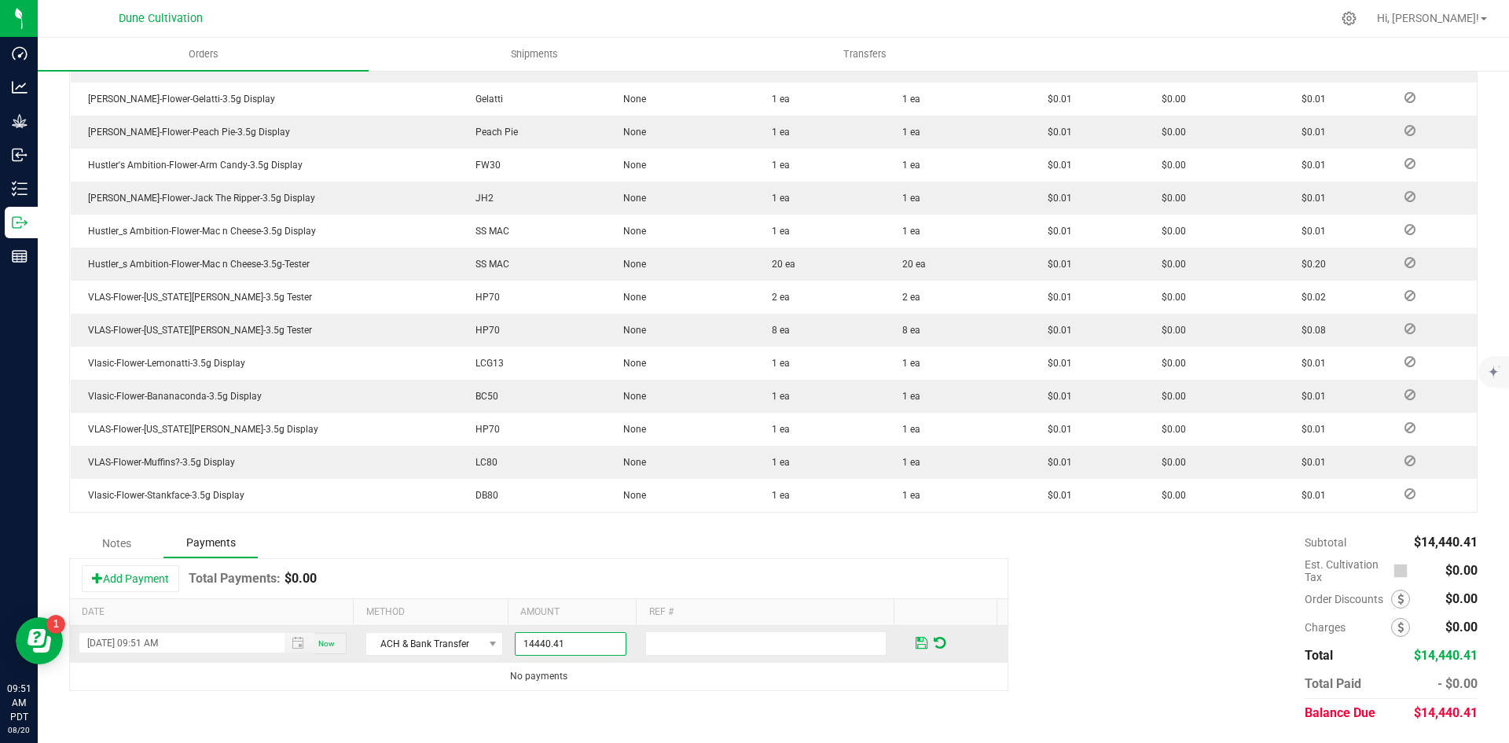
type input "$14,440.41"
click at [916, 641] on span at bounding box center [922, 643] width 12 height 14
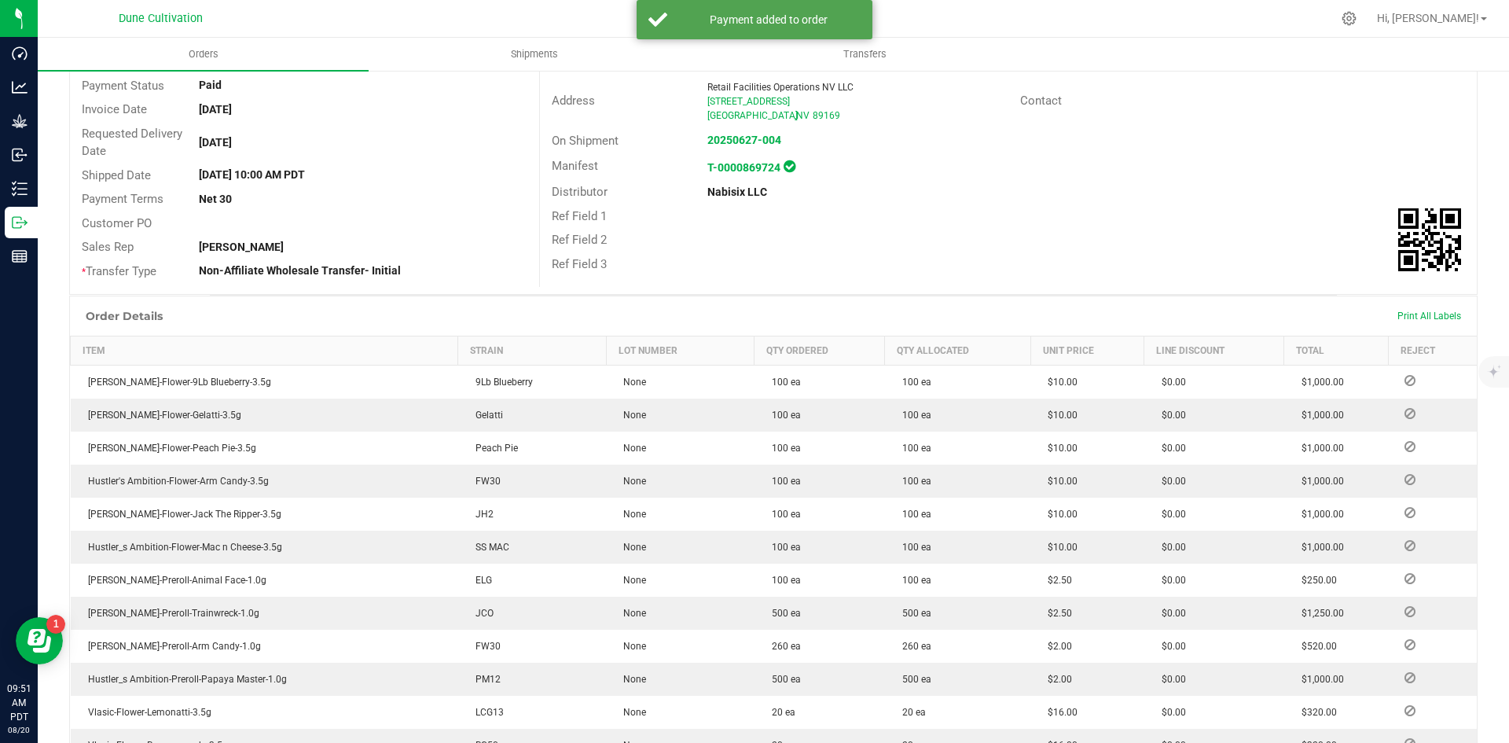
scroll to position [0, 0]
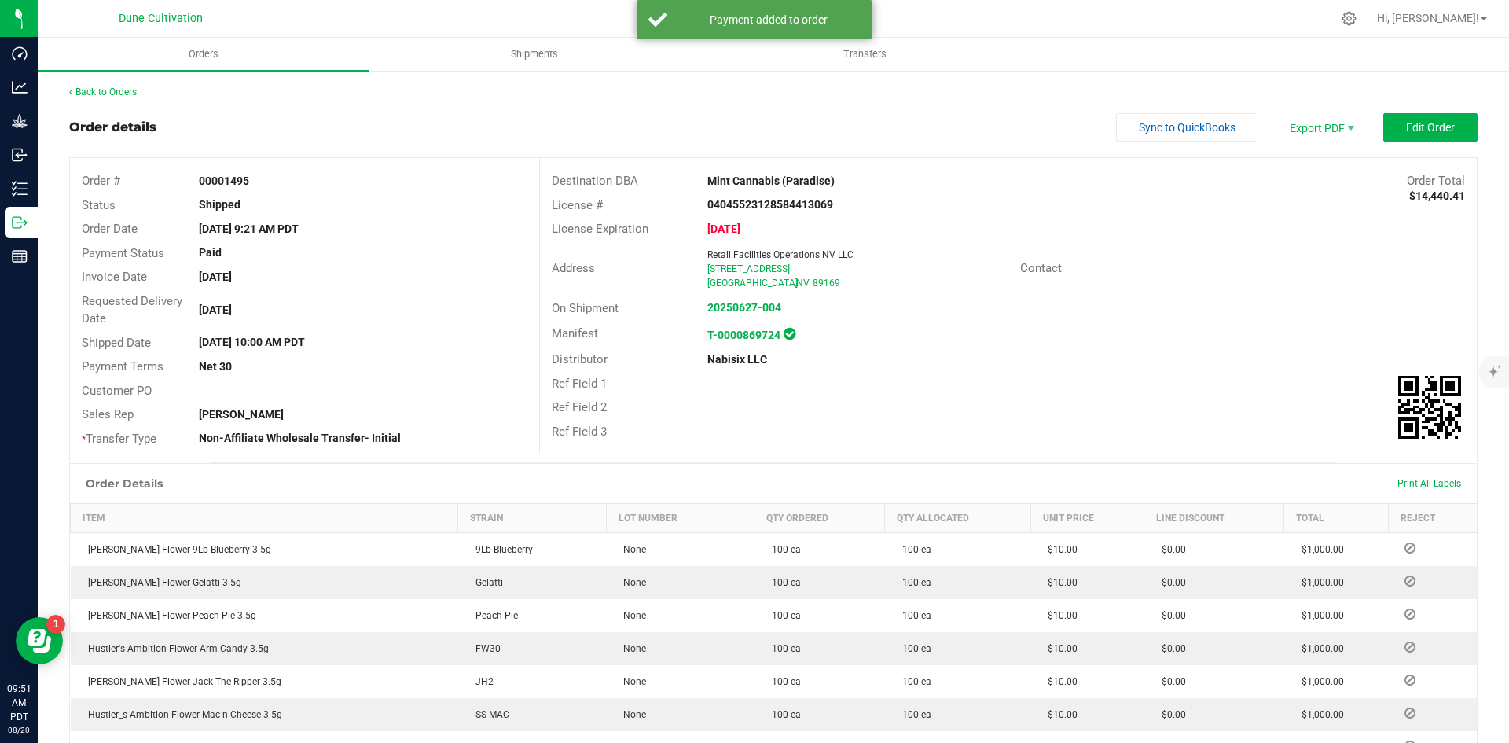
click at [252, 178] on div "00001495" at bounding box center [362, 181] width 351 height 17
click at [230, 179] on strong "00001495" at bounding box center [224, 180] width 50 height 13
copy strong "00001495"
click at [128, 92] on link "Back to Orders" at bounding box center [103, 91] width 68 height 11
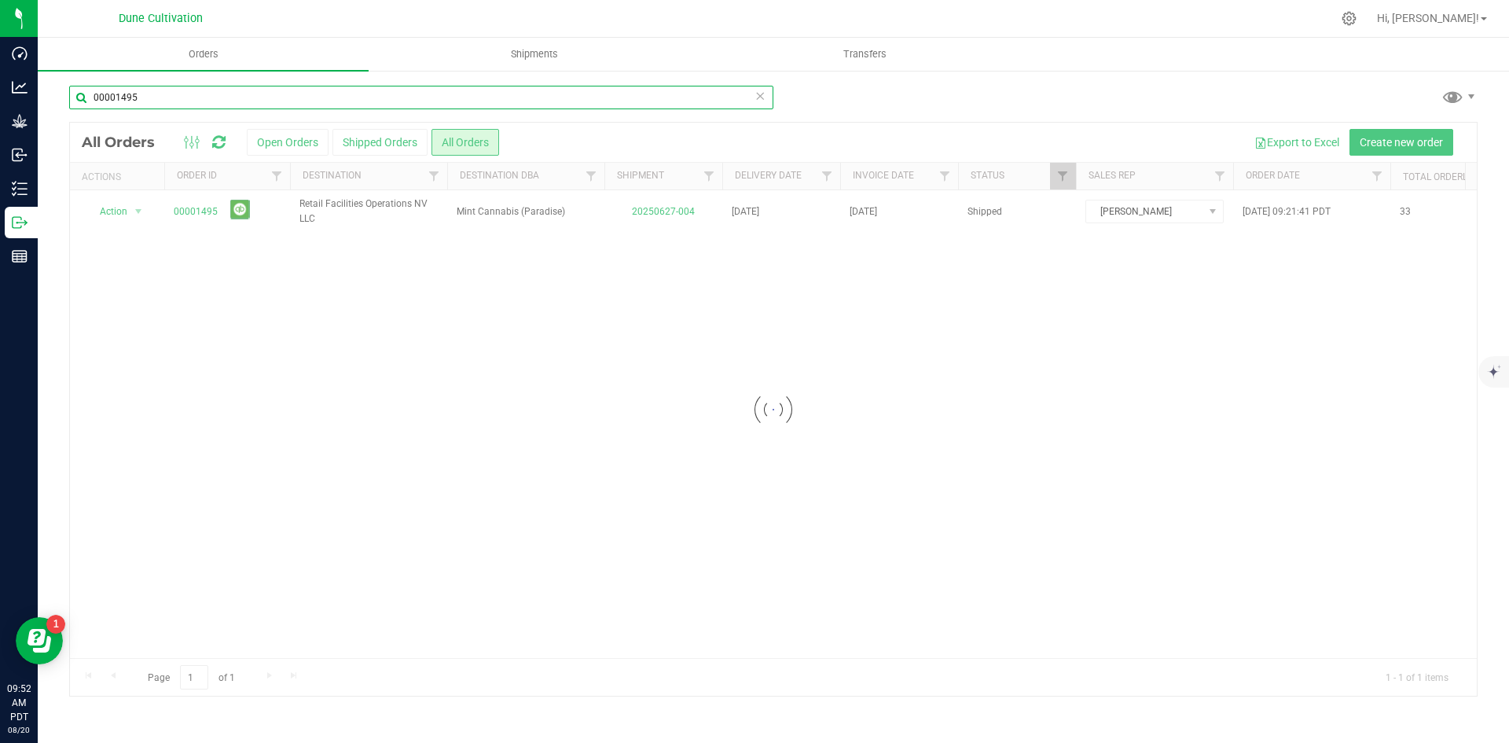
click at [382, 100] on input "00001495" at bounding box center [421, 98] width 704 height 24
paste input "594"
type input "00001594"
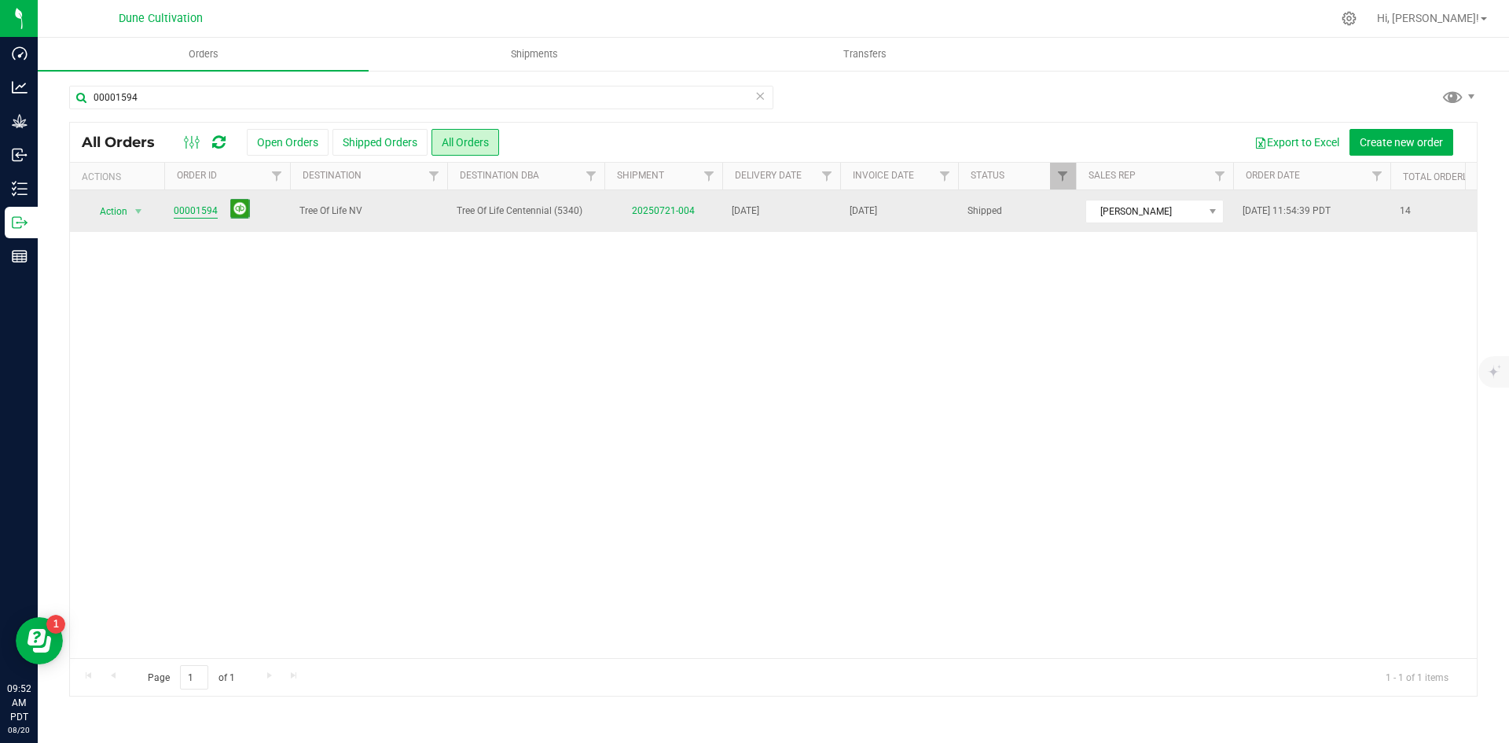
click at [214, 207] on link "00001594" at bounding box center [196, 211] width 44 height 15
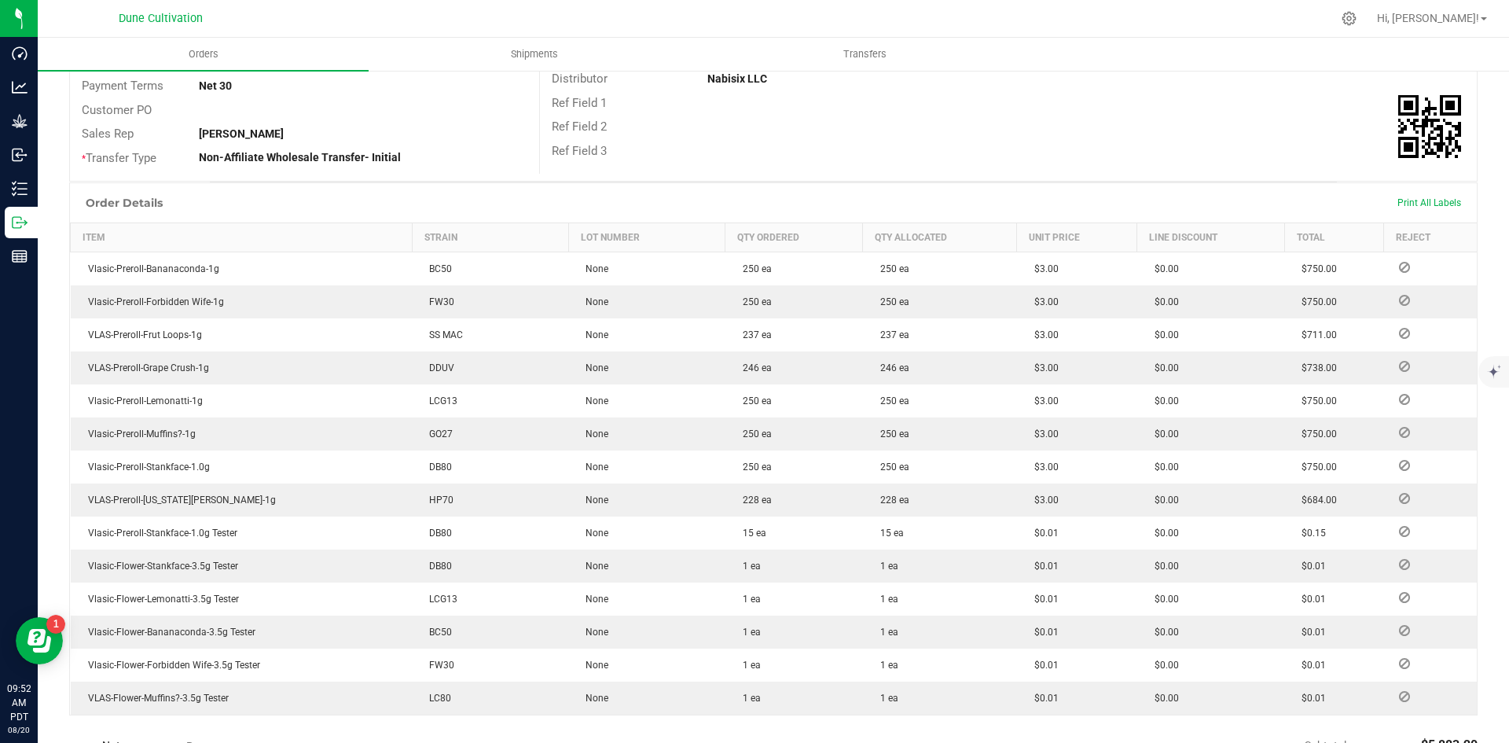
scroll to position [527, 0]
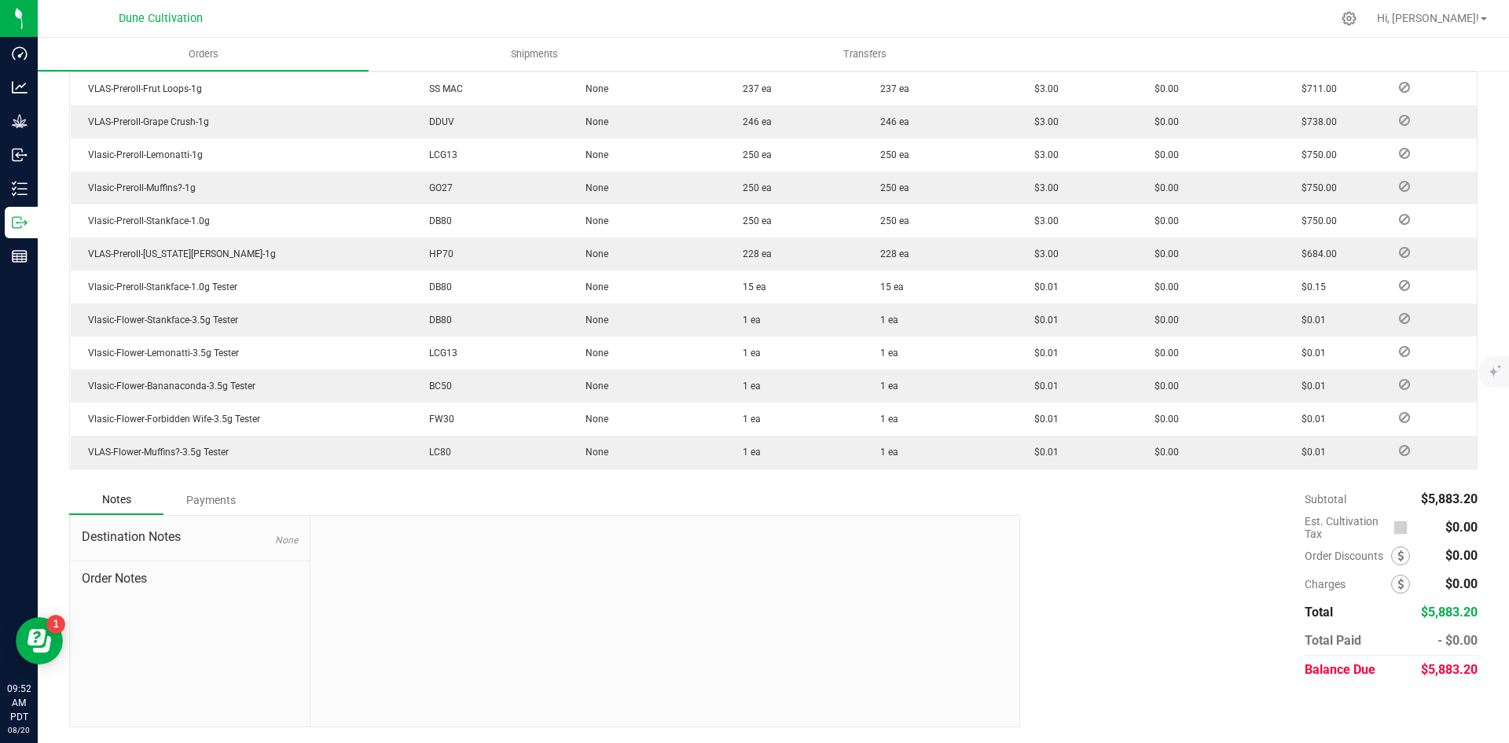
click at [1440, 671] on span "$5,883.20" at bounding box center [1449, 669] width 57 height 15
copy span "5,883.20"
click at [208, 512] on div "Payments" at bounding box center [210, 500] width 94 height 28
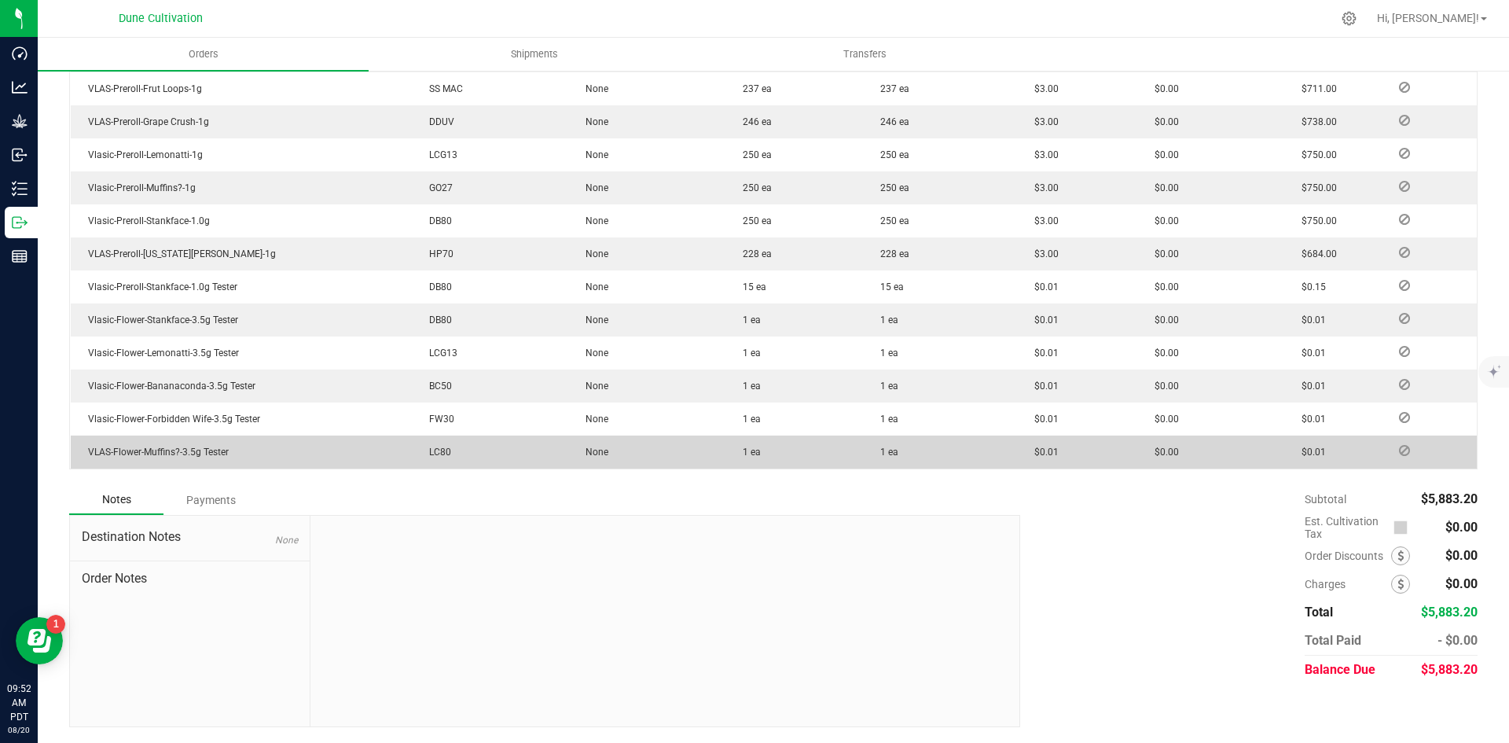
scroll to position [483, 0]
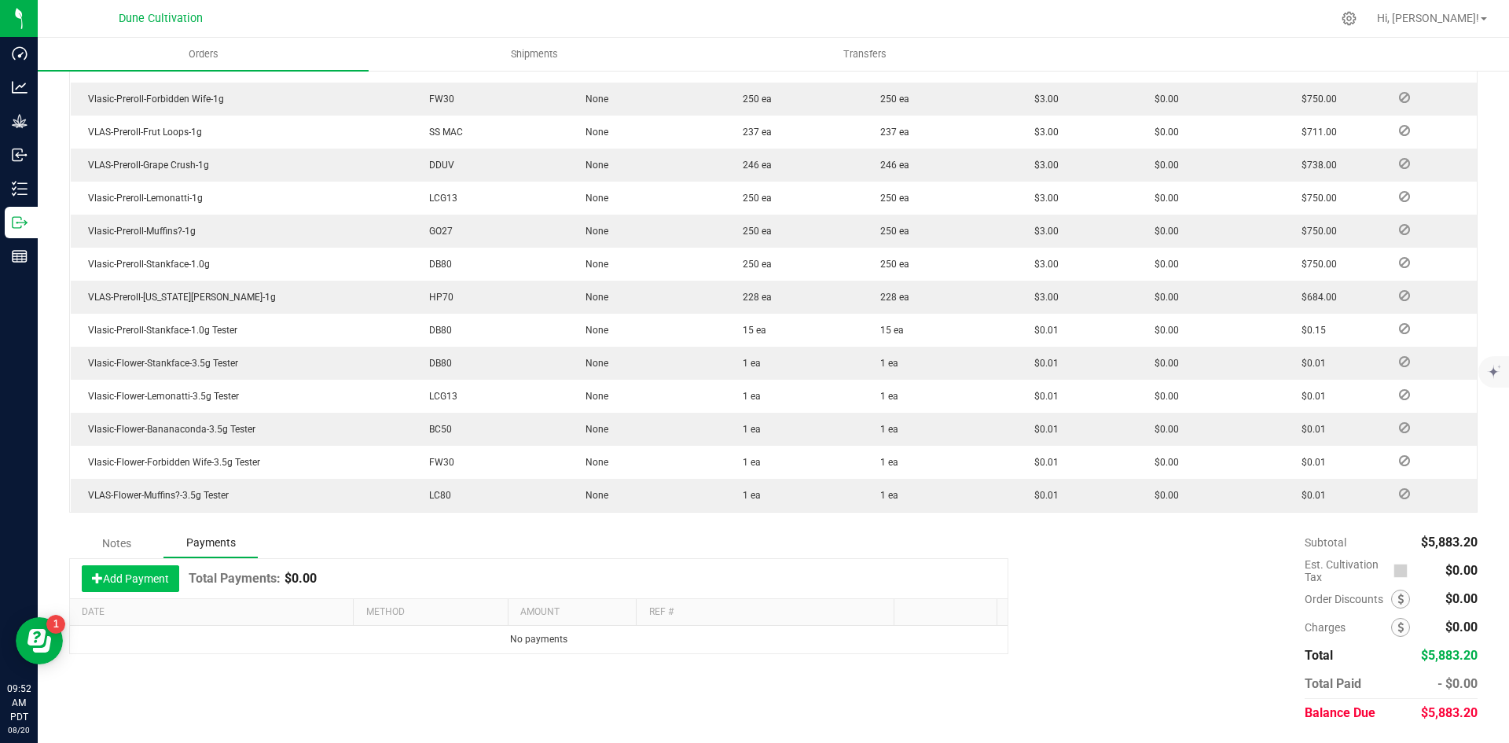
click at [154, 575] on button "Add Payment" at bounding box center [130, 578] width 97 height 27
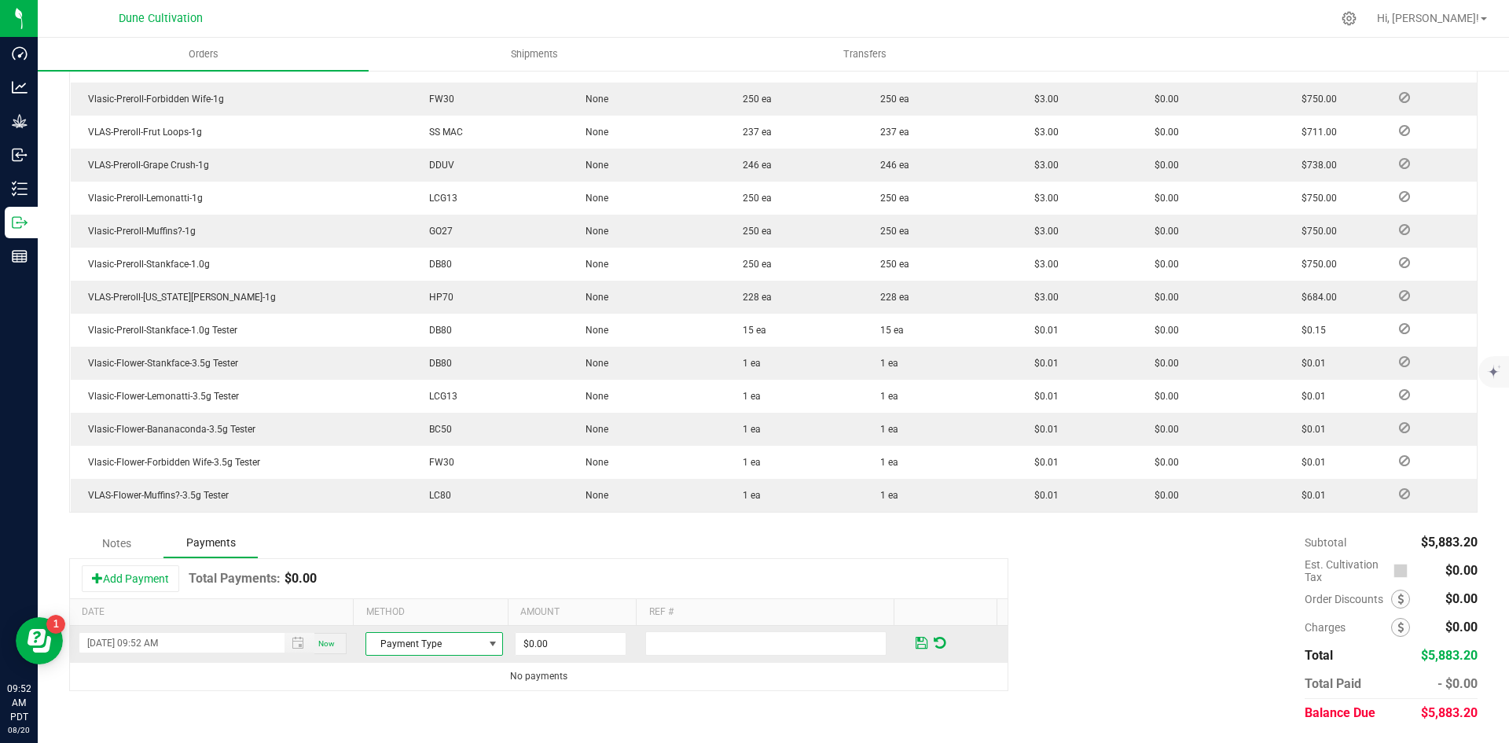
click at [399, 645] on span "Payment Type" at bounding box center [424, 644] width 116 height 22
click at [402, 597] on li "ACH & Bank Transfer" at bounding box center [427, 595] width 133 height 22
click at [314, 635] on div "Now" at bounding box center [330, 643] width 32 height 21
click at [296, 641] on span "Toggle popup" at bounding box center [298, 643] width 13 height 13
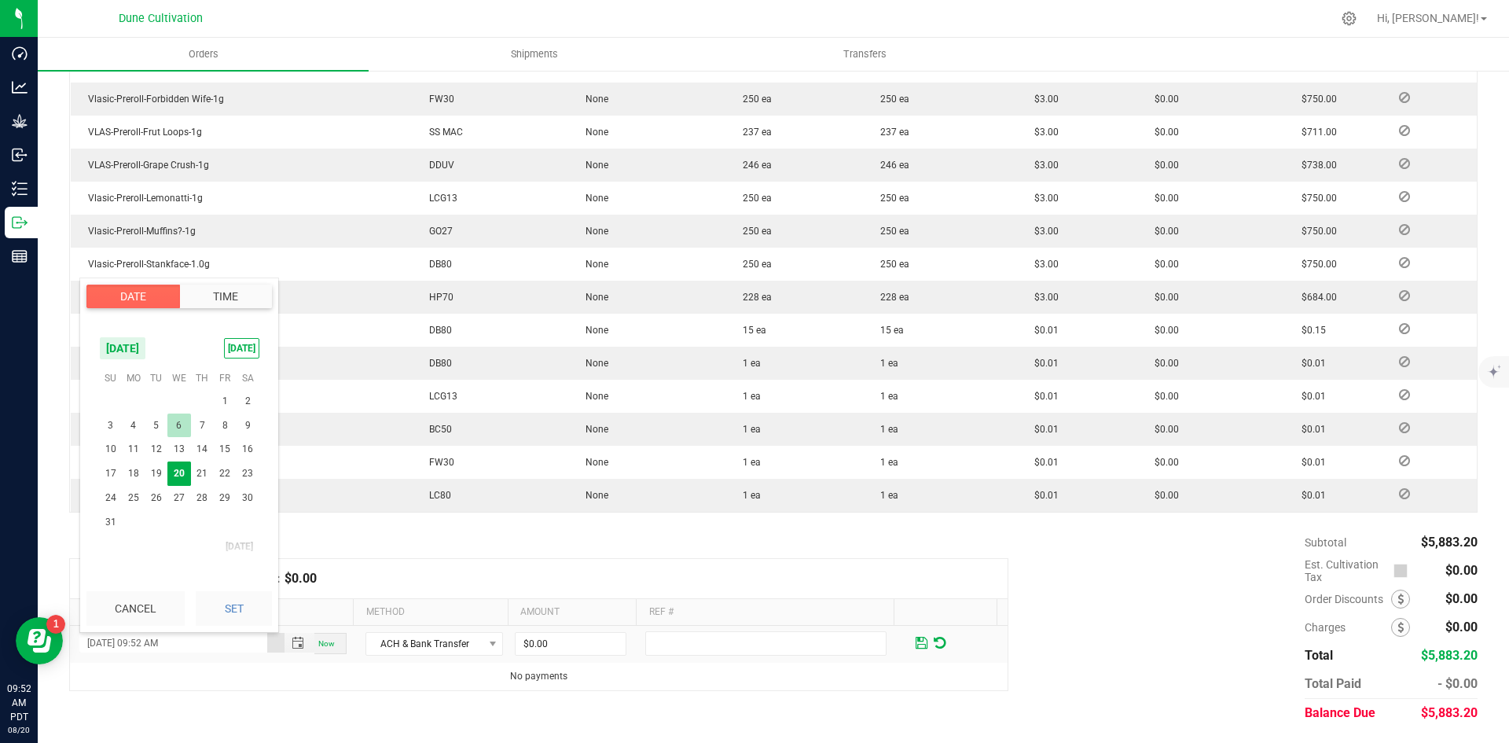
scroll to position [254673, 0]
click at [204, 527] on span "14" at bounding box center [202, 527] width 23 height 24
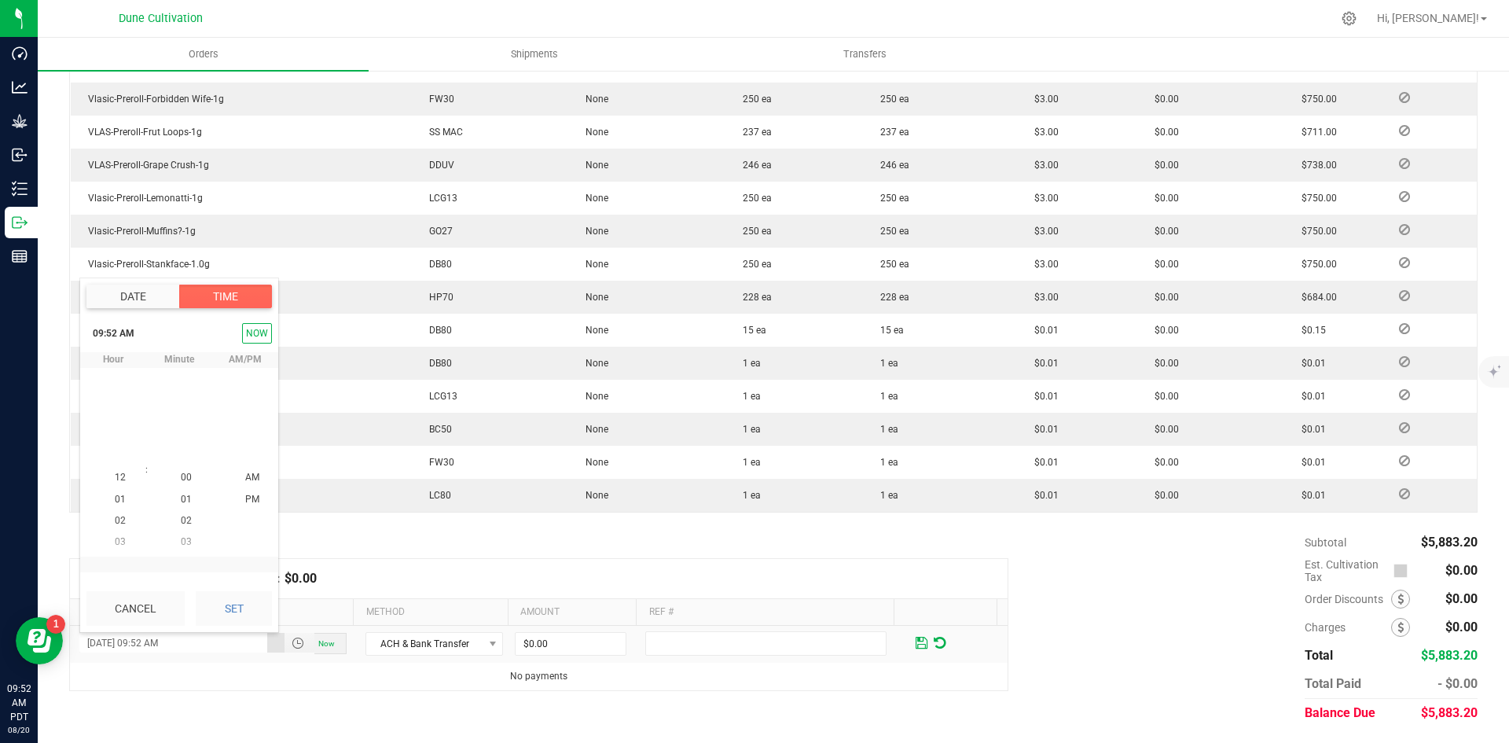
scroll to position [1110, 0]
click at [233, 593] on div "Cancel Set" at bounding box center [179, 608] width 198 height 47
click at [284, 609] on th "Date" at bounding box center [211, 612] width 283 height 27
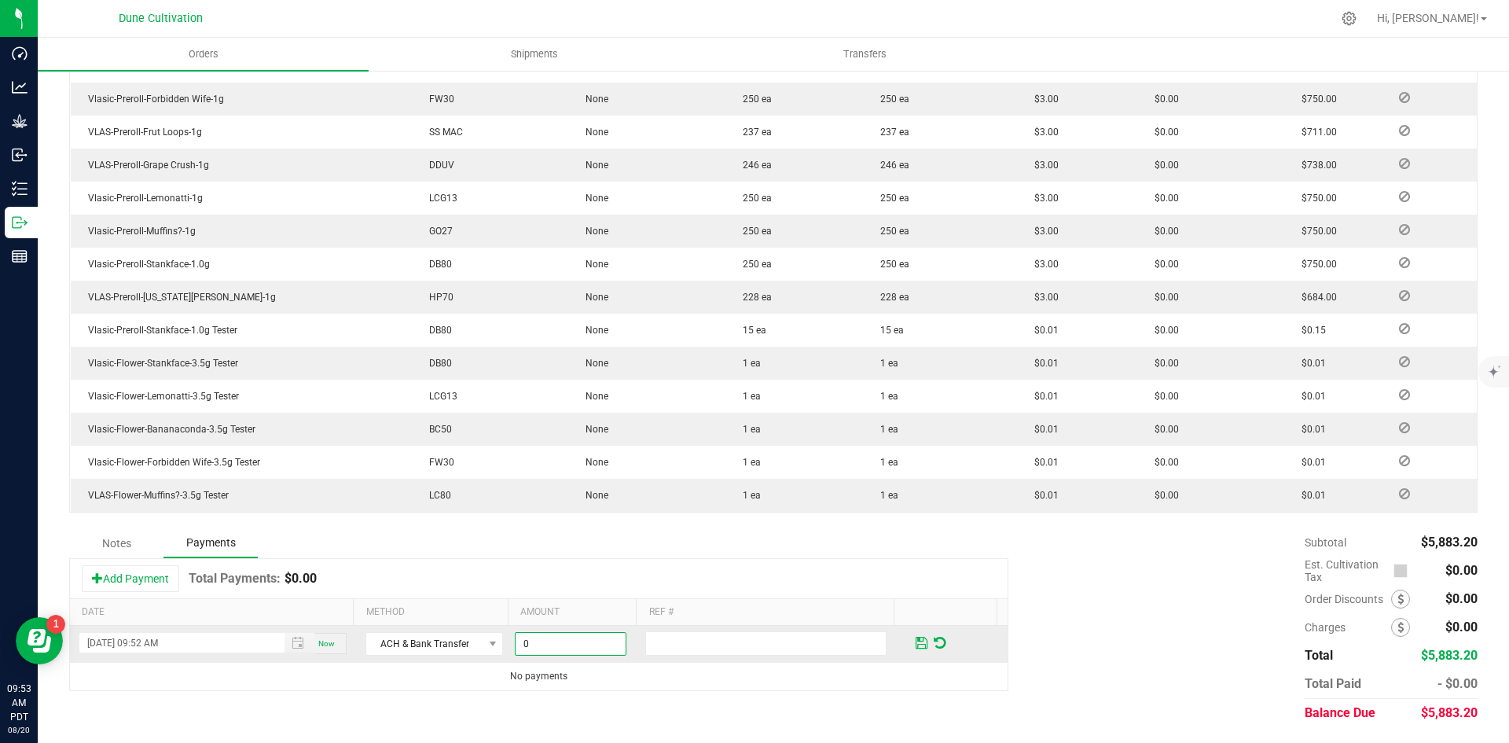
click at [595, 643] on input "0" at bounding box center [571, 644] width 110 height 22
paste input "5883.2"
click at [292, 645] on span "Toggle popup" at bounding box center [298, 643] width 13 height 13
type input "$5,883.20"
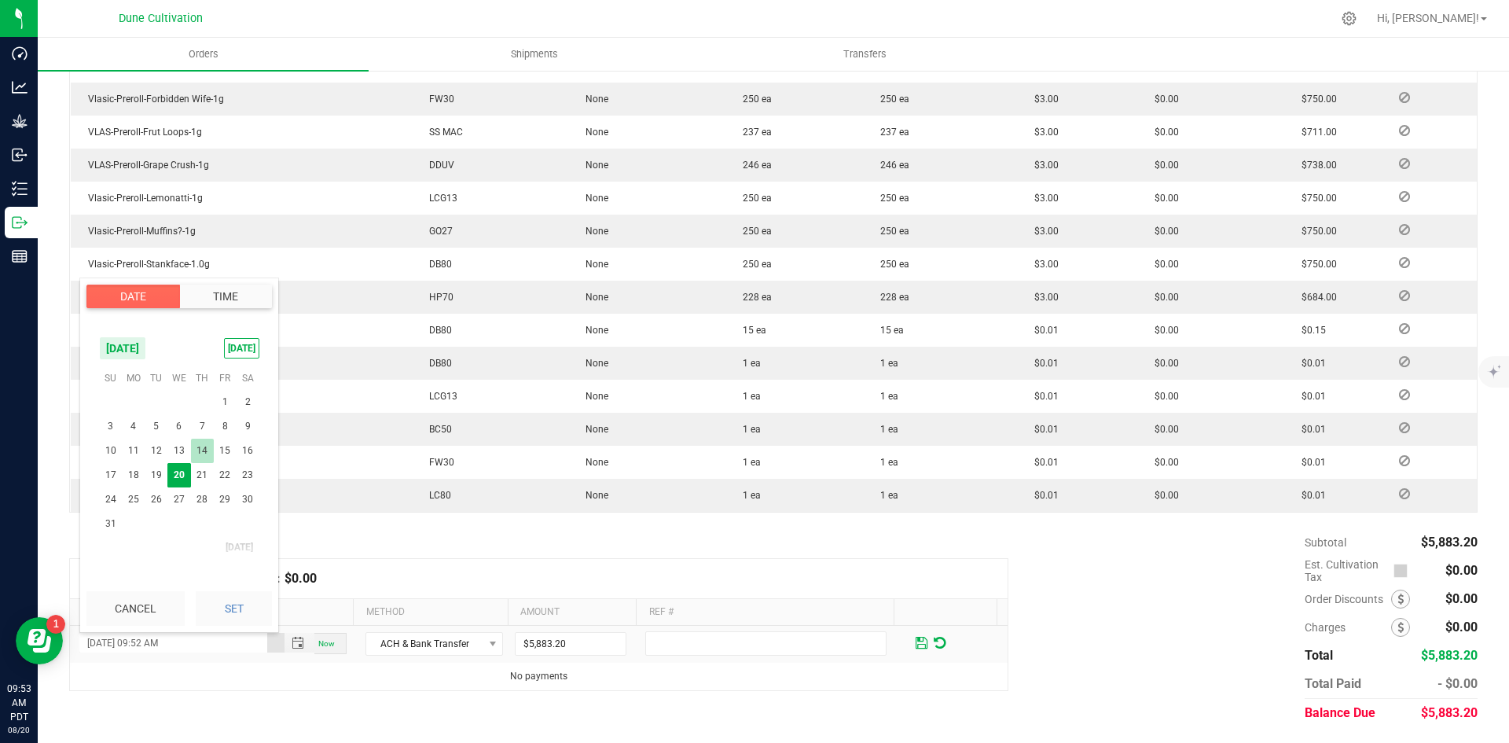
click at [209, 449] on span "14" at bounding box center [202, 451] width 23 height 24
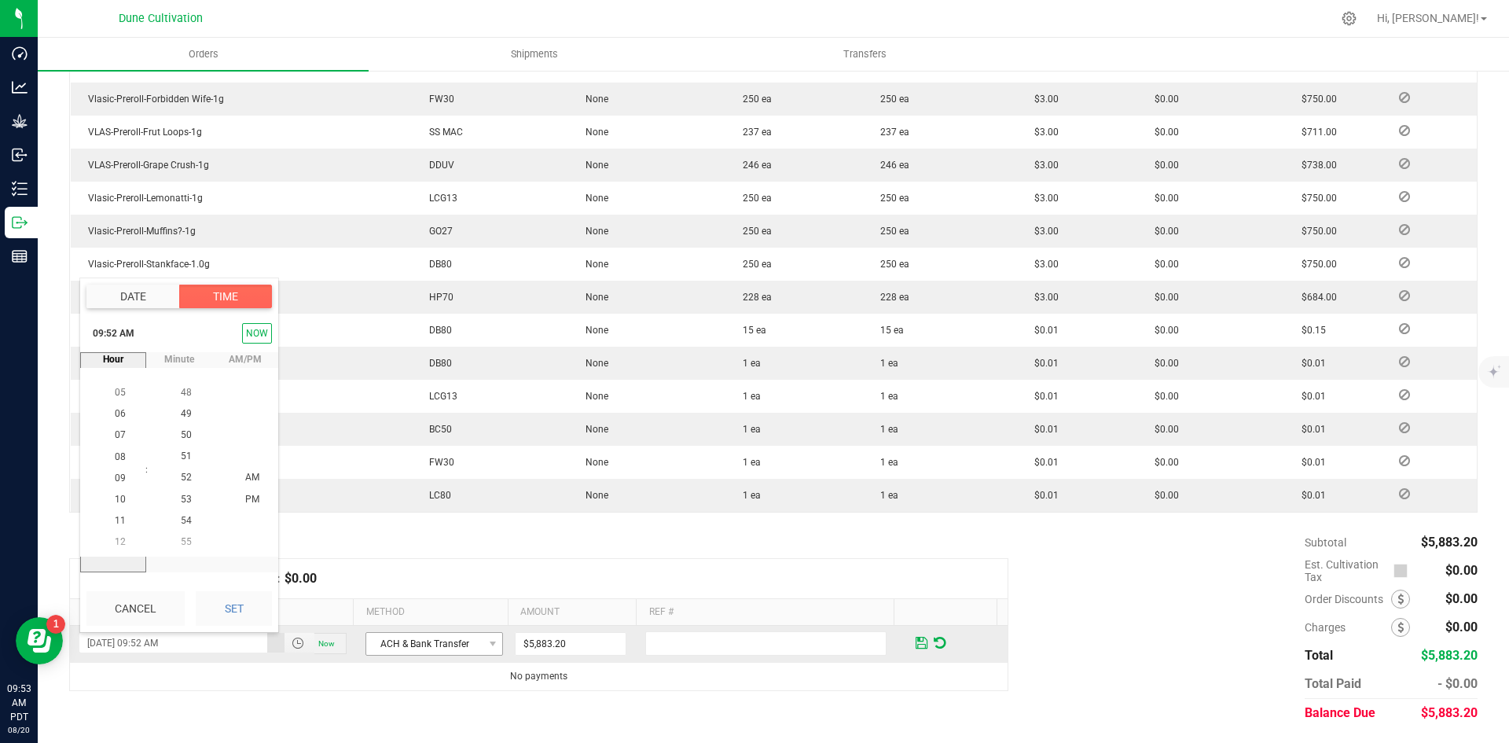
click at [241, 594] on button "Set" at bounding box center [234, 608] width 76 height 35
type input "[DATE] 09:52 AM"
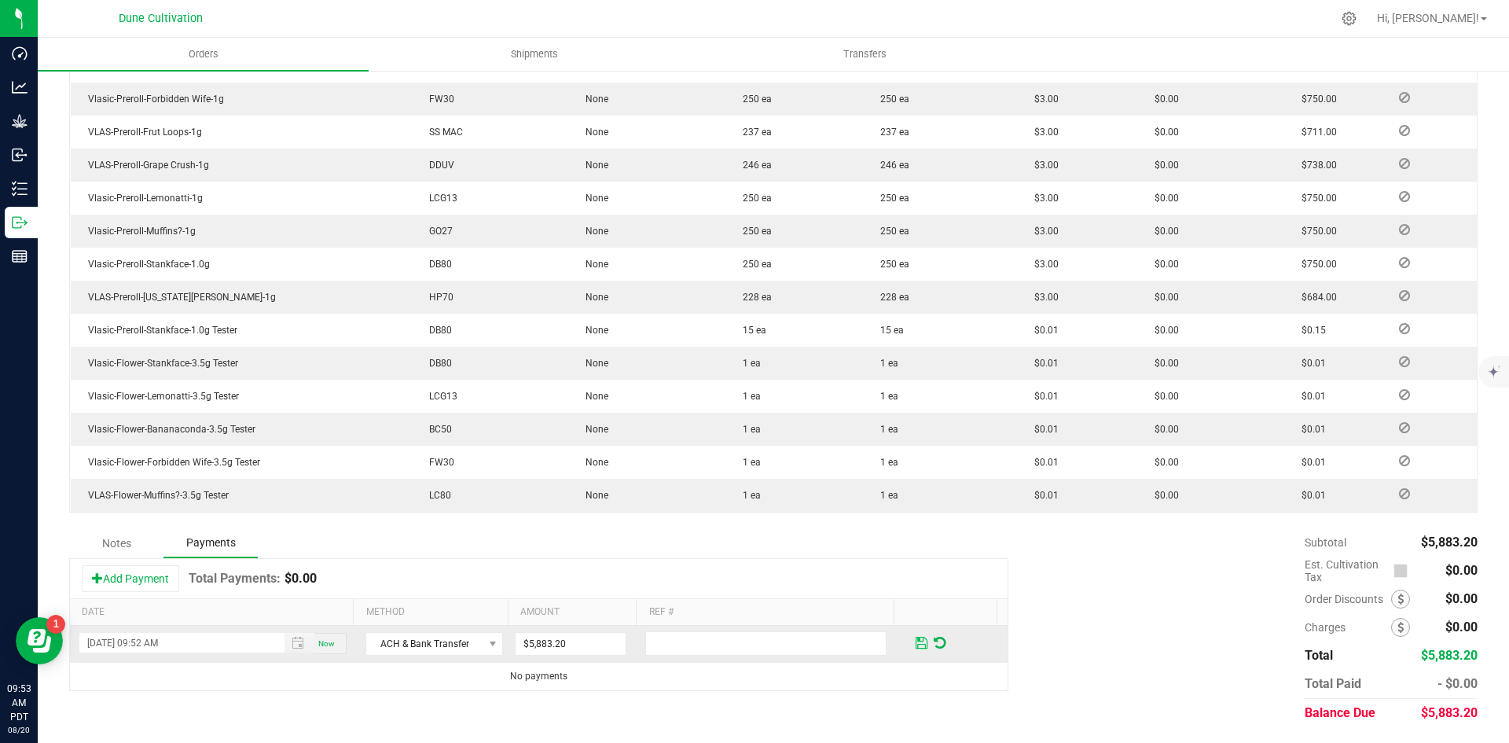
click at [916, 641] on span at bounding box center [922, 643] width 12 height 14
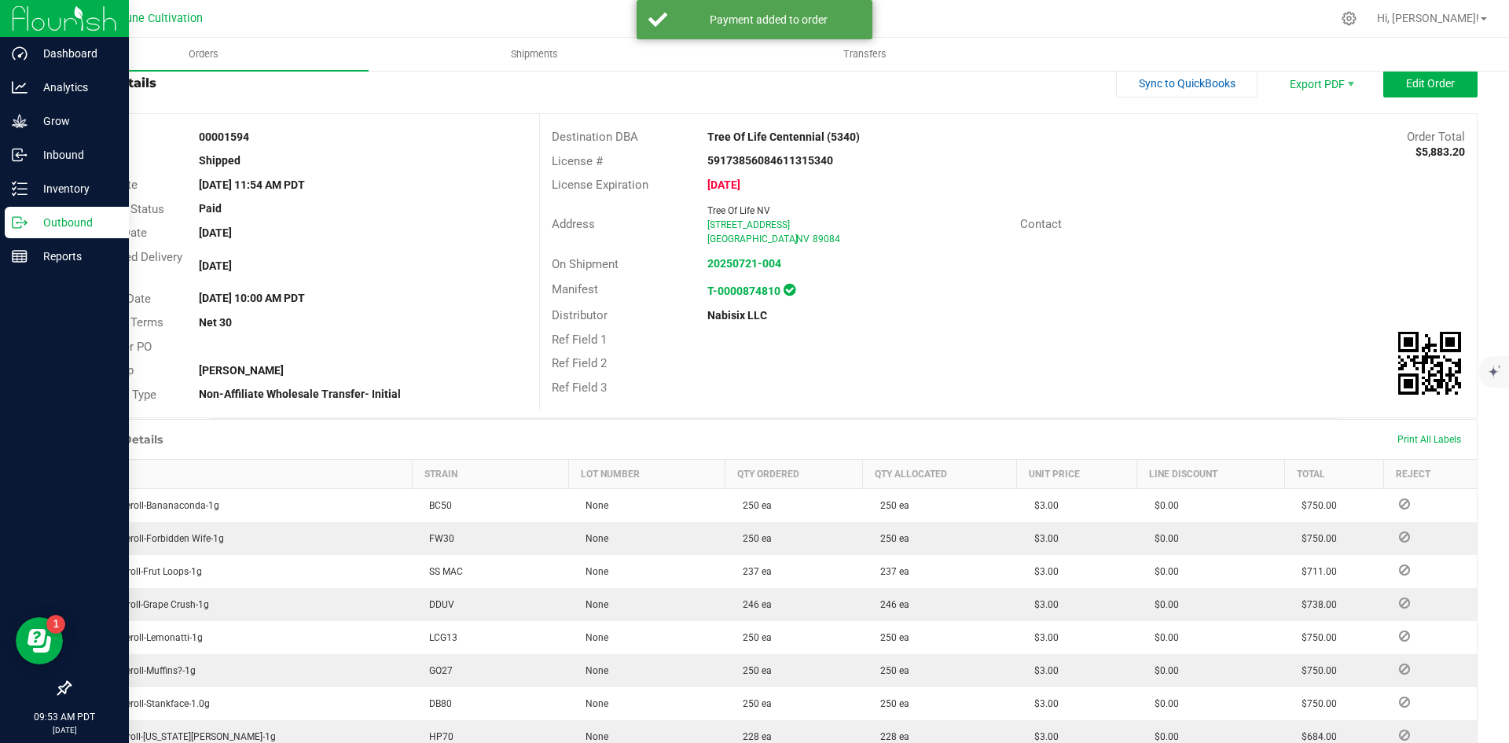
scroll to position [0, 0]
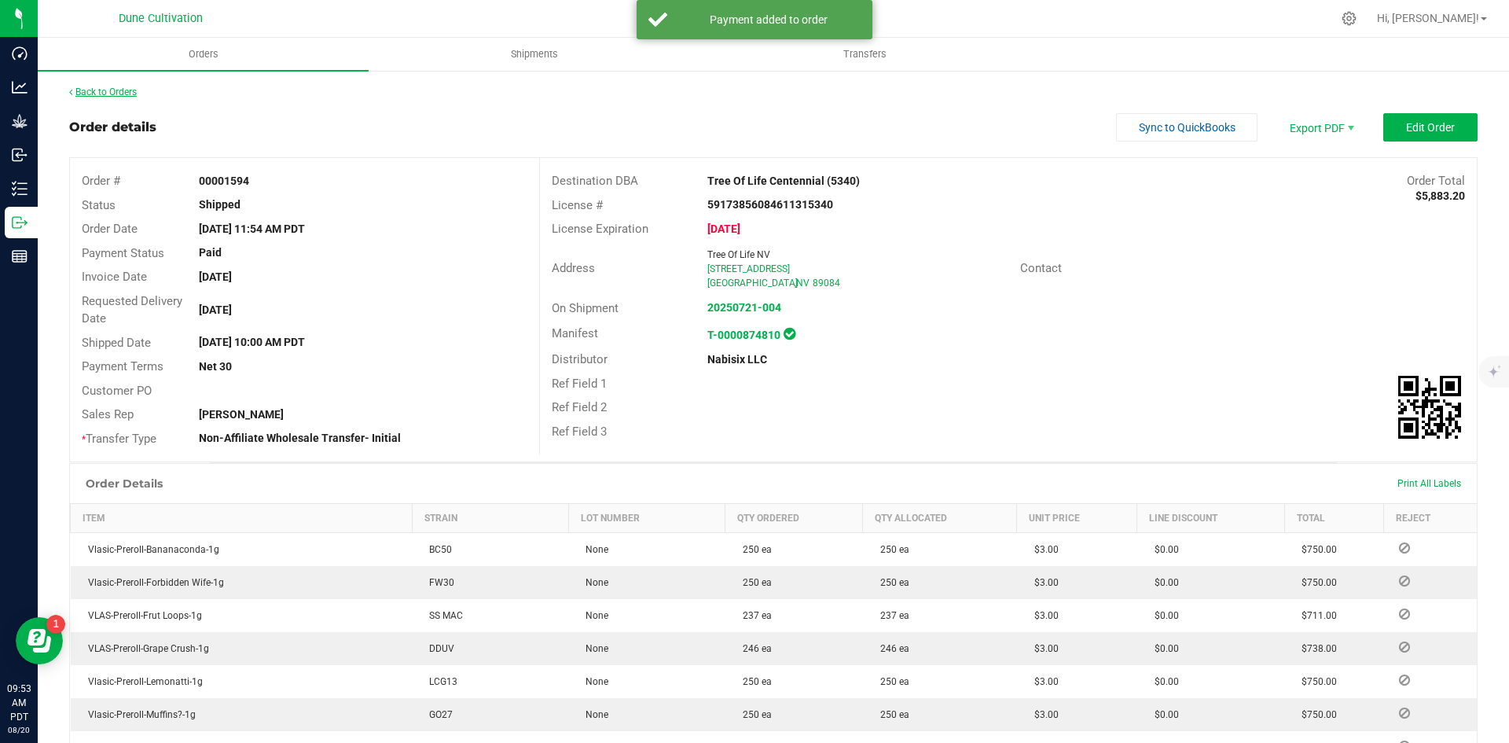
click at [105, 97] on div "Back to Orders" at bounding box center [773, 92] width 1409 height 14
click at [103, 91] on link "Back to Orders" at bounding box center [103, 91] width 68 height 11
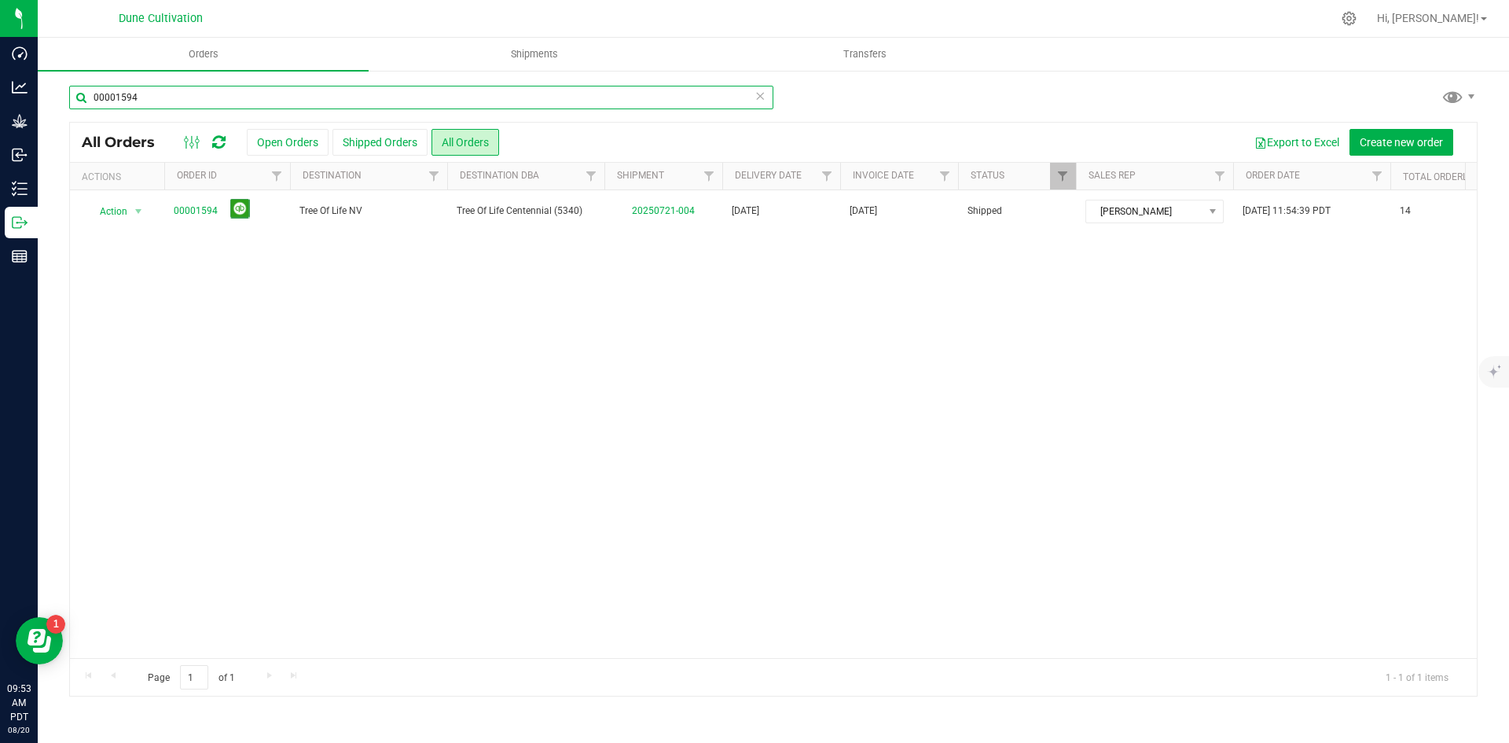
click at [243, 100] on input "00001594" at bounding box center [421, 98] width 704 height 24
paste input "642"
click at [491, 106] on input "00001642" at bounding box center [421, 98] width 704 height 24
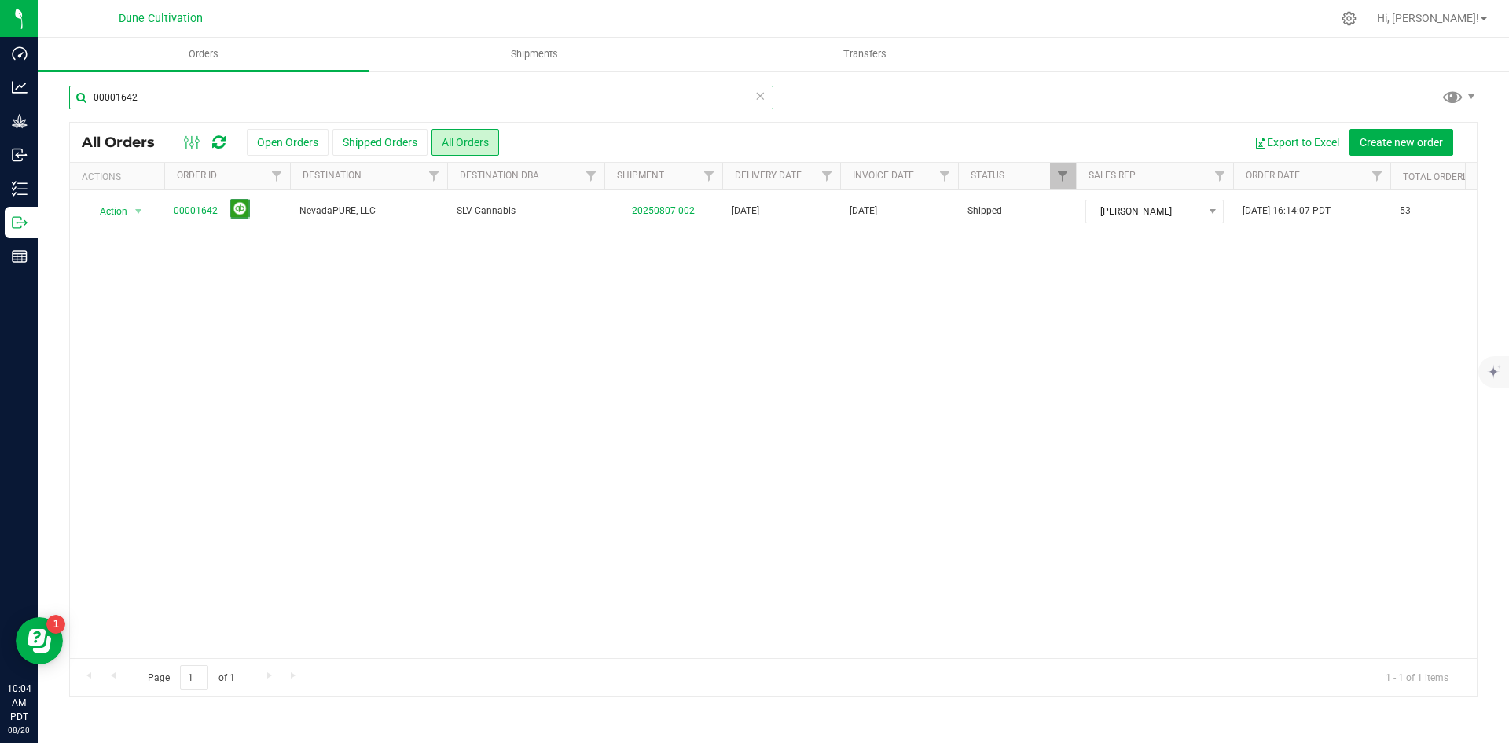
paste input "1719"
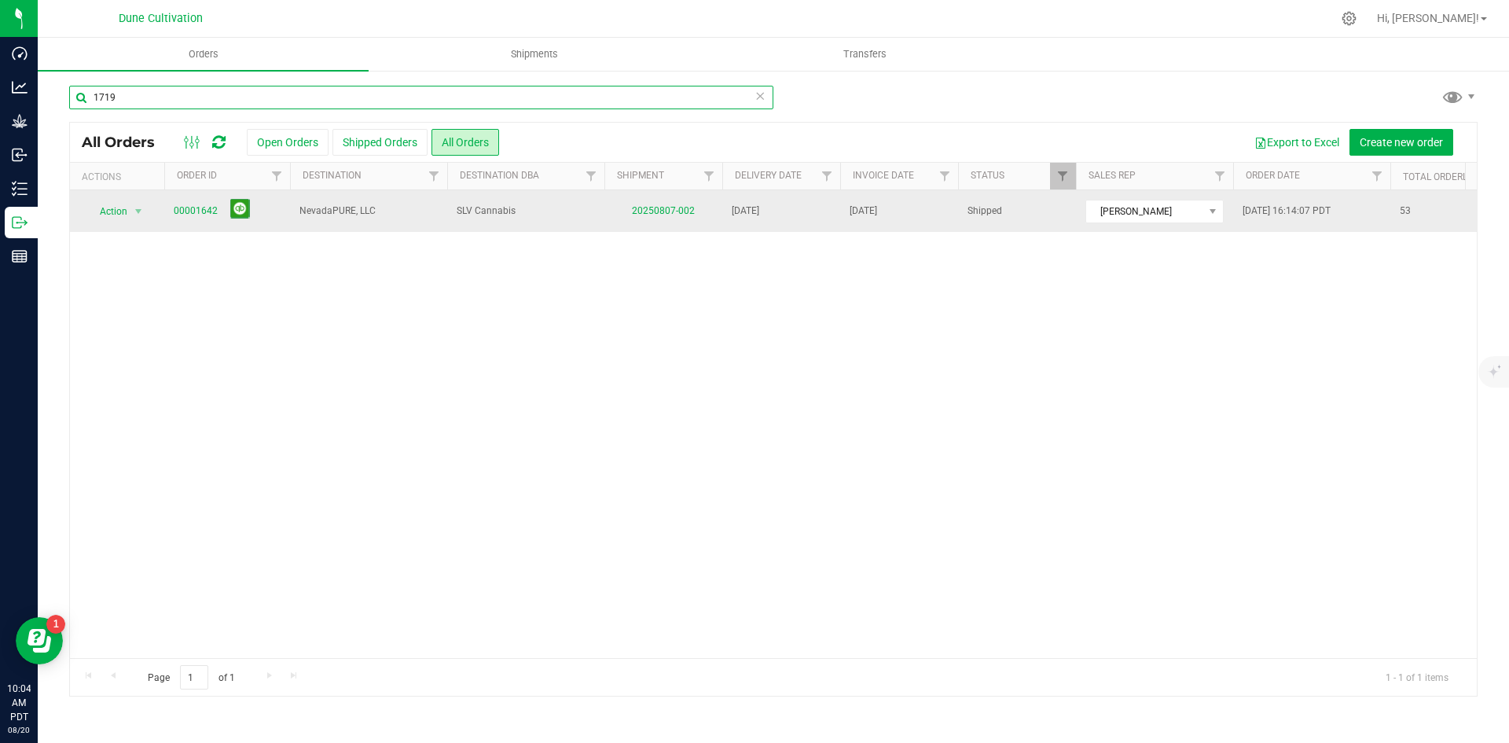
type input "1719"
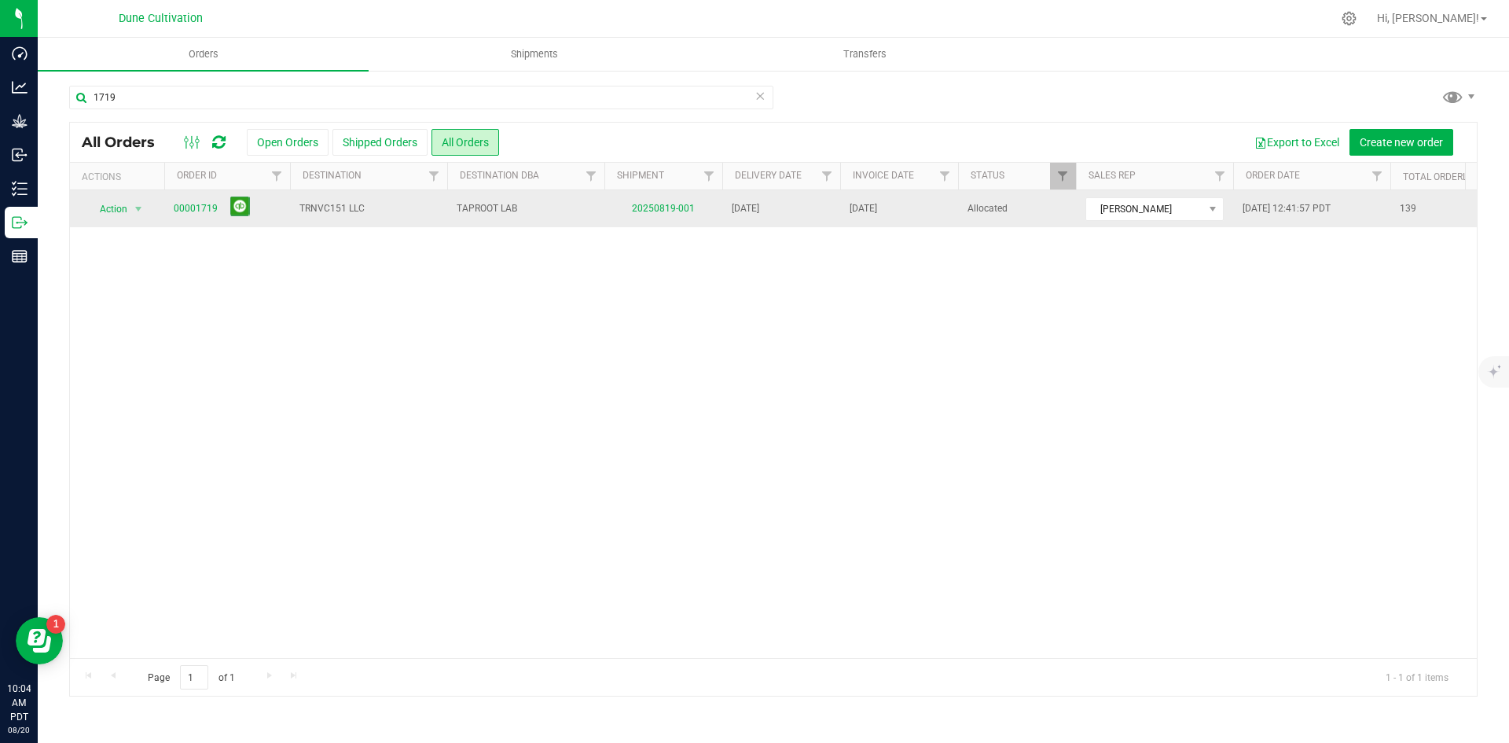
click at [190, 197] on span "00001719" at bounding box center [227, 209] width 107 height 24
click at [200, 203] on link "00001719" at bounding box center [196, 208] width 44 height 15
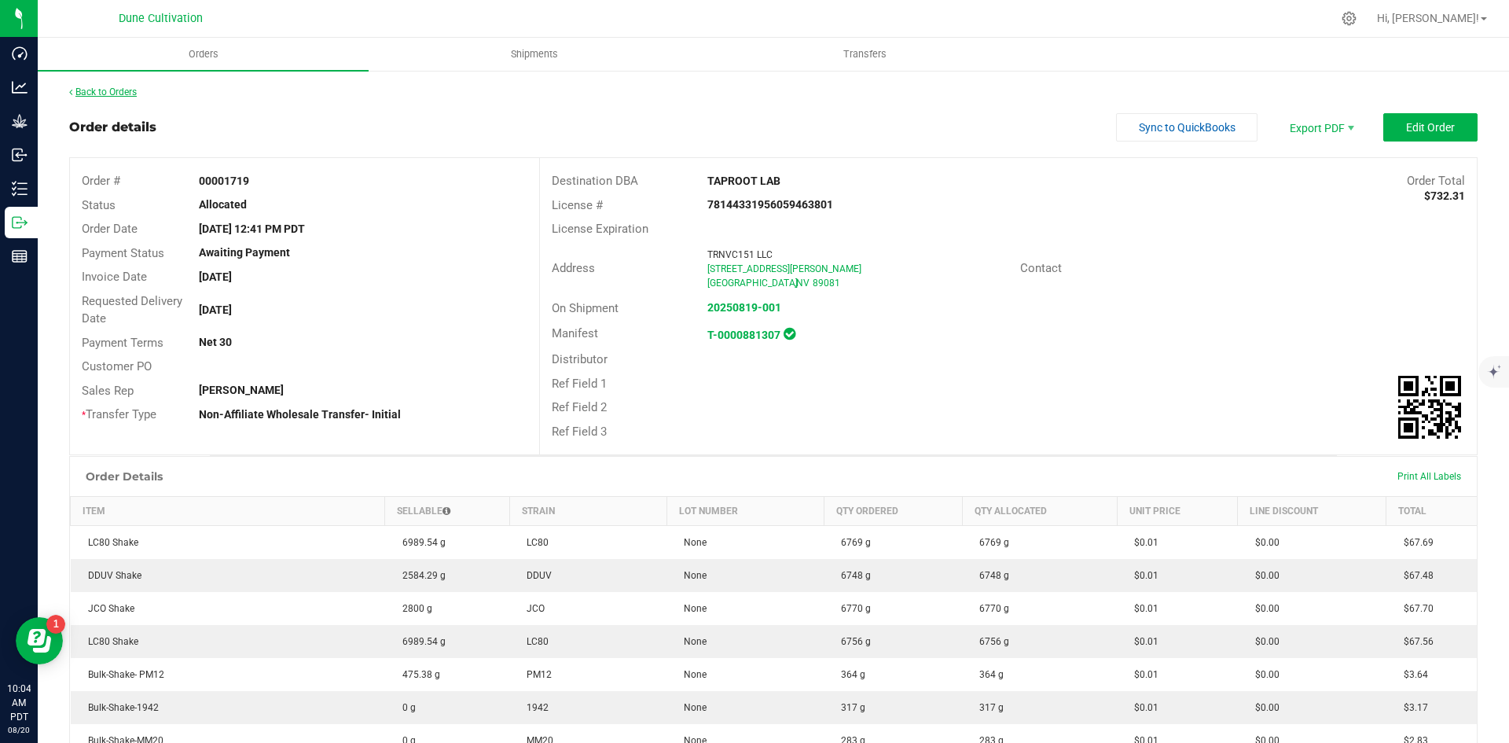
click at [136, 94] on link "Back to Orders" at bounding box center [103, 91] width 68 height 11
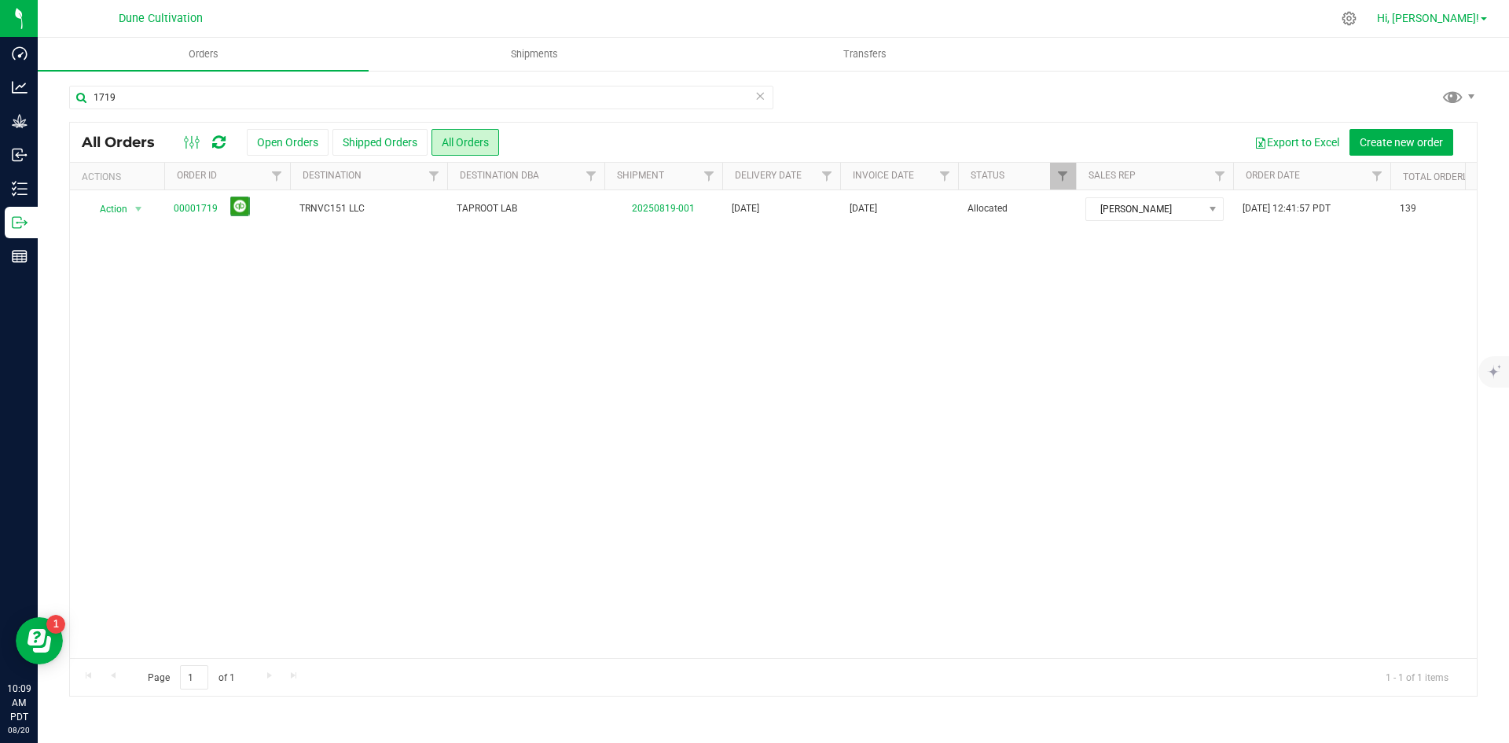
click at [1468, 17] on span "Hi, [PERSON_NAME]!" at bounding box center [1428, 18] width 102 height 13
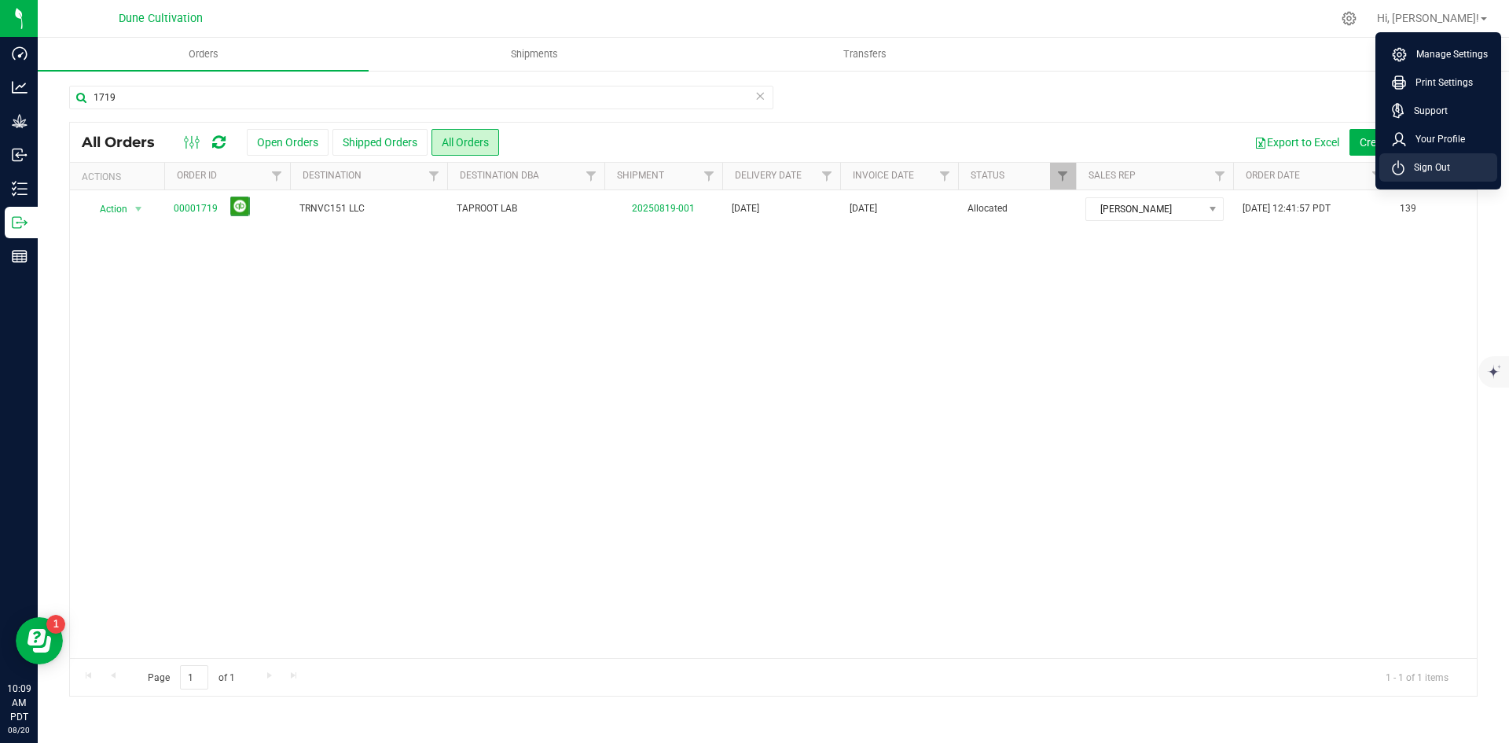
click at [1449, 180] on li "Sign Out" at bounding box center [1438, 167] width 118 height 28
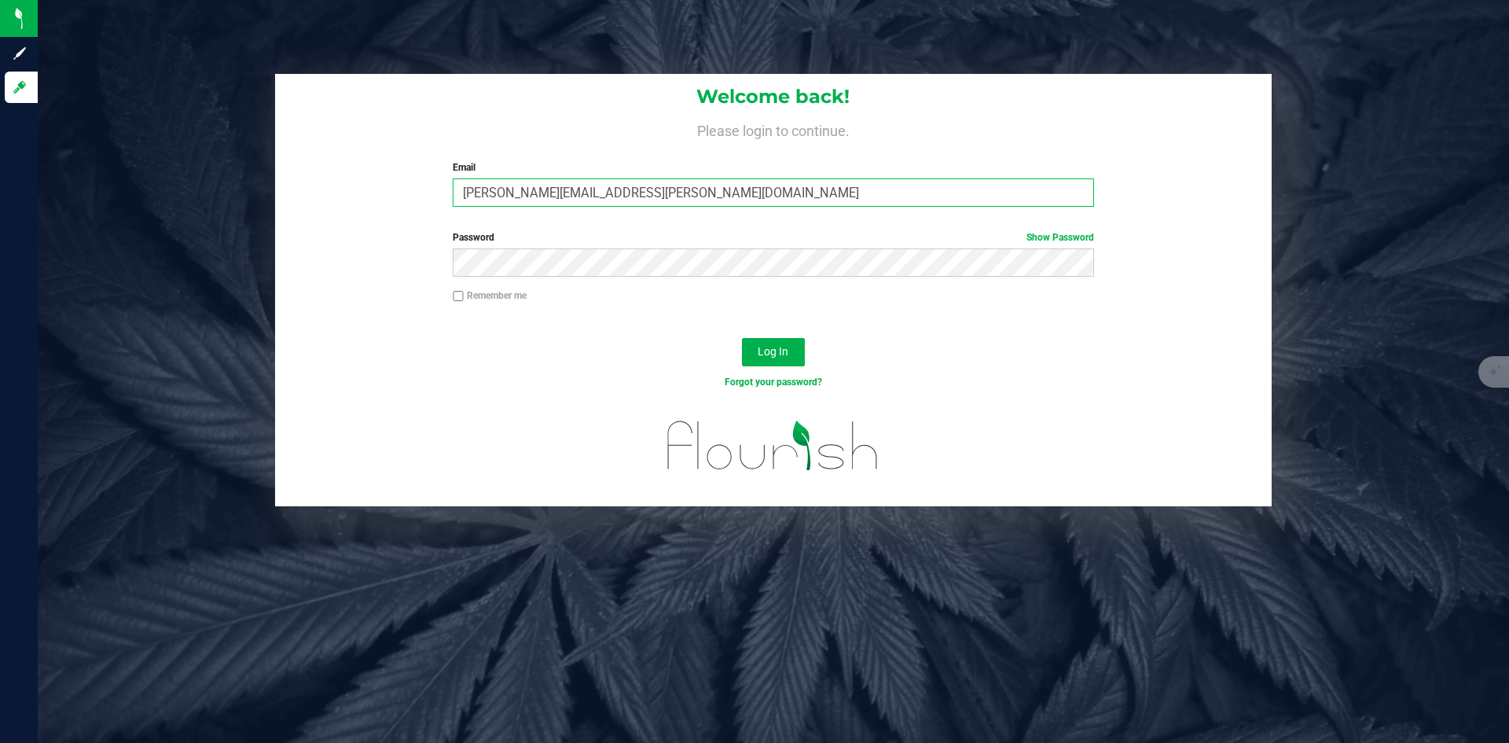
click at [837, 202] on input "[PERSON_NAME][EMAIL_ADDRESS][PERSON_NAME][DOMAIN_NAME]" at bounding box center [773, 192] width 641 height 28
type input "[PERSON_NAME][DOMAIN_NAME][EMAIL_ADDRESS][PERSON_NAME][DOMAIN_NAME]"
click at [782, 351] on span "Log In" at bounding box center [773, 351] width 31 height 13
